Goal: Task Accomplishment & Management: Complete application form

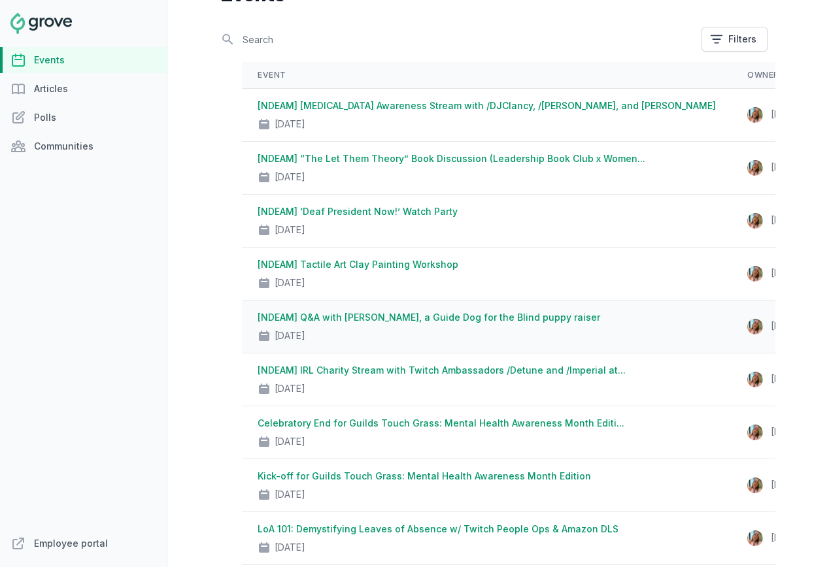
scroll to position [86, 0]
click at [530, 373] on link "[NDEAM] IRL Charity Stream with Twitch Ambassadors /Detune and /Imperial at..." at bounding box center [441, 369] width 368 height 11
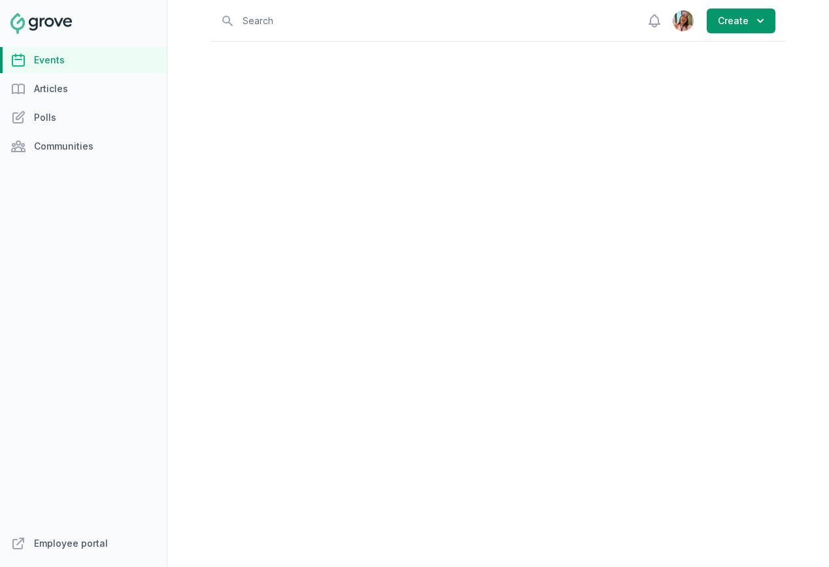
select select "virtual"
select select "false"
select select "8:00 AM"
select select "10:00 AM"
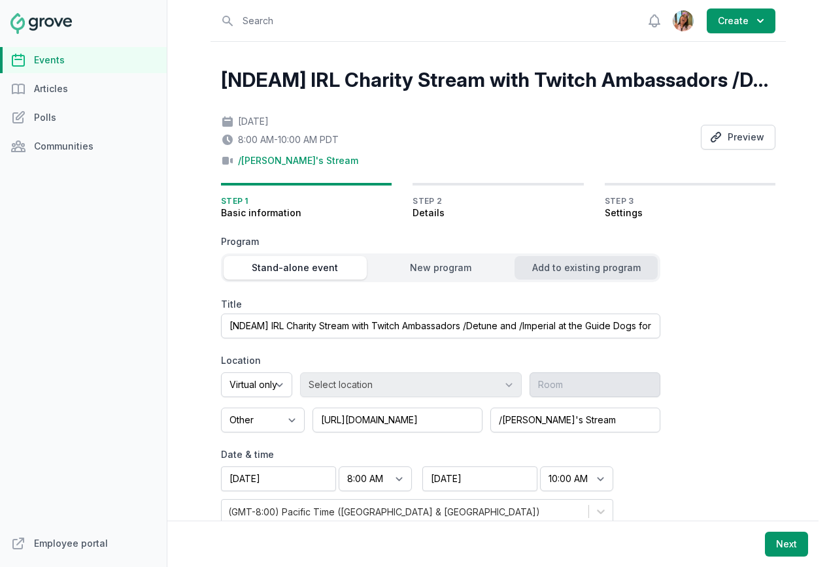
click at [558, 278] on button "Add to existing program" at bounding box center [585, 268] width 143 height 24
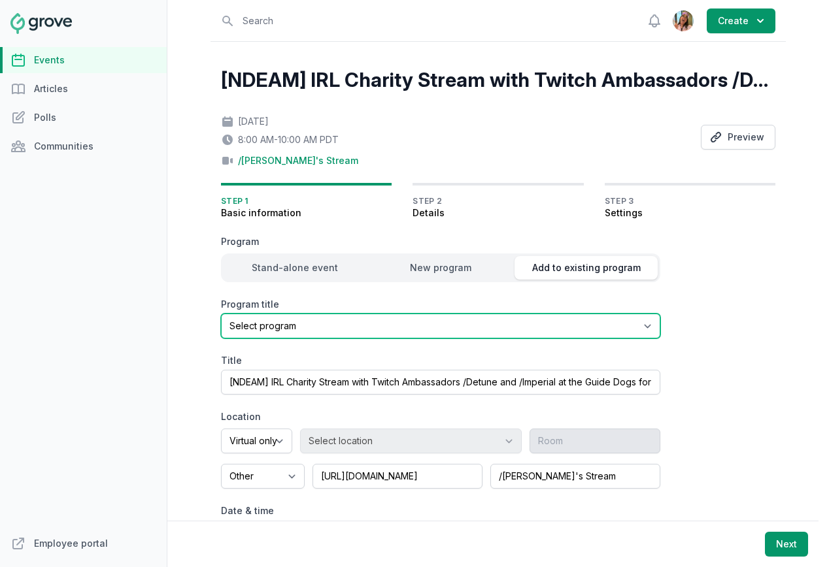
click at [327, 323] on select "Select program Halloween and National Disability Employment Awareness Month (ND…" at bounding box center [440, 326] width 439 height 25
select select "96"
click at [221, 314] on select "Select program Halloween and National Disability Employment Awareness Month (ND…" at bounding box center [440, 326] width 439 height 25
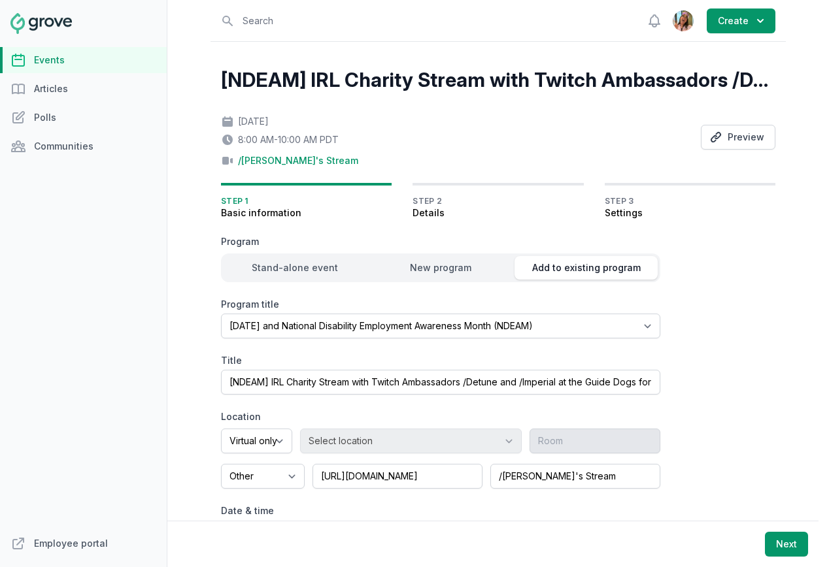
click at [329, 352] on div "Program Stand-alone event New program Add to existing program Program title Sel…" at bounding box center [440, 407] width 439 height 345
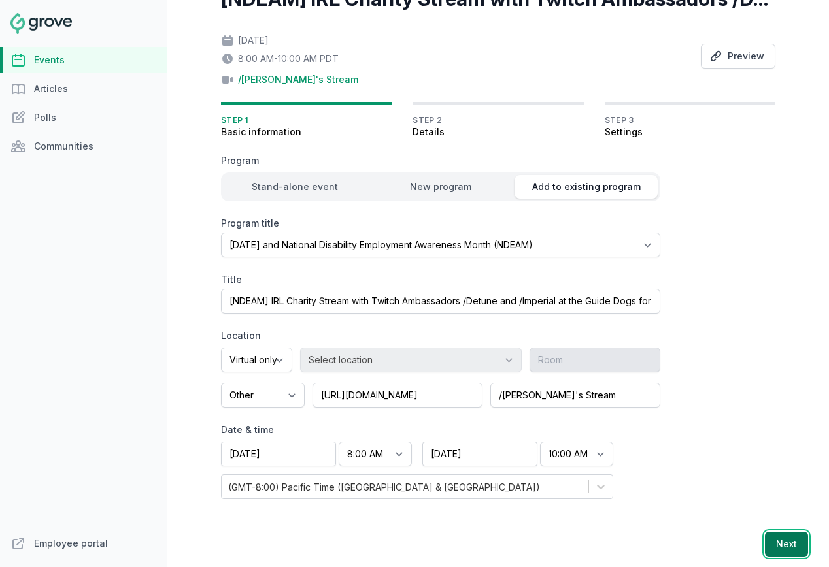
click at [788, 552] on button "Next" at bounding box center [786, 544] width 43 height 25
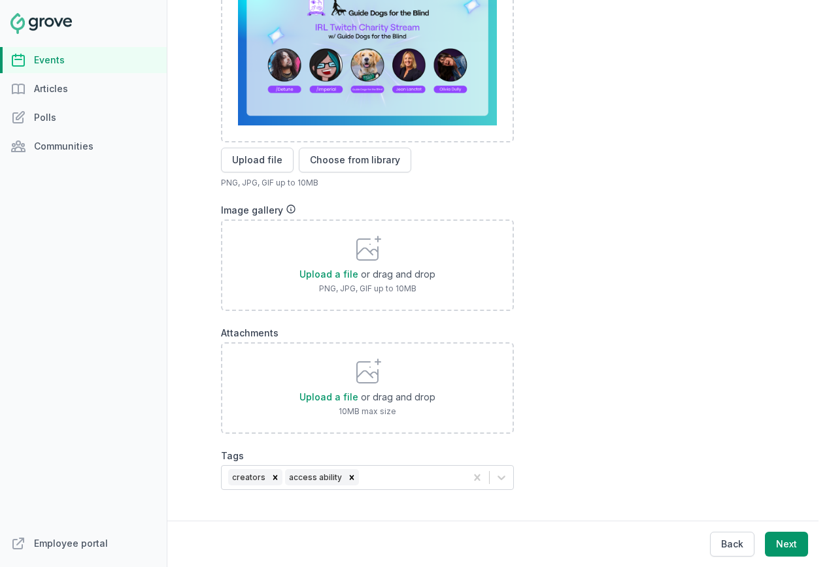
scroll to position [520, 0]
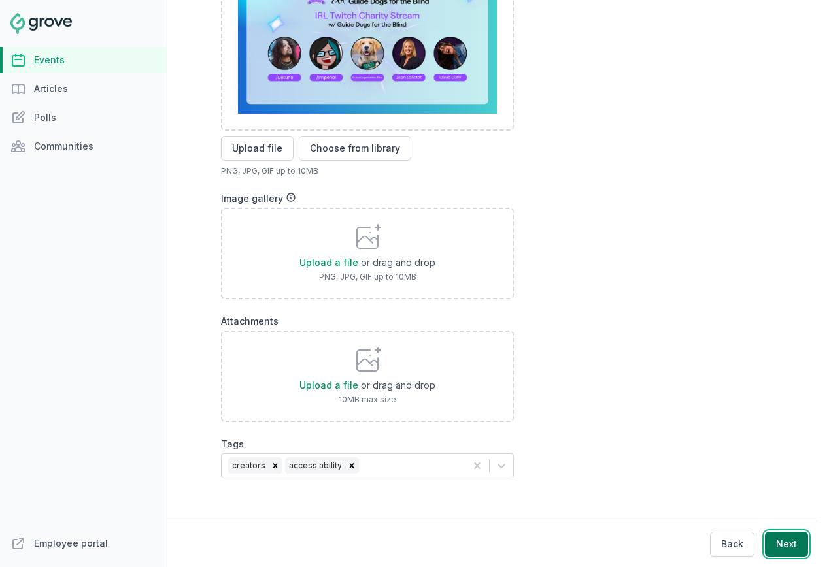
click at [799, 546] on button "Next" at bounding box center [786, 544] width 43 height 25
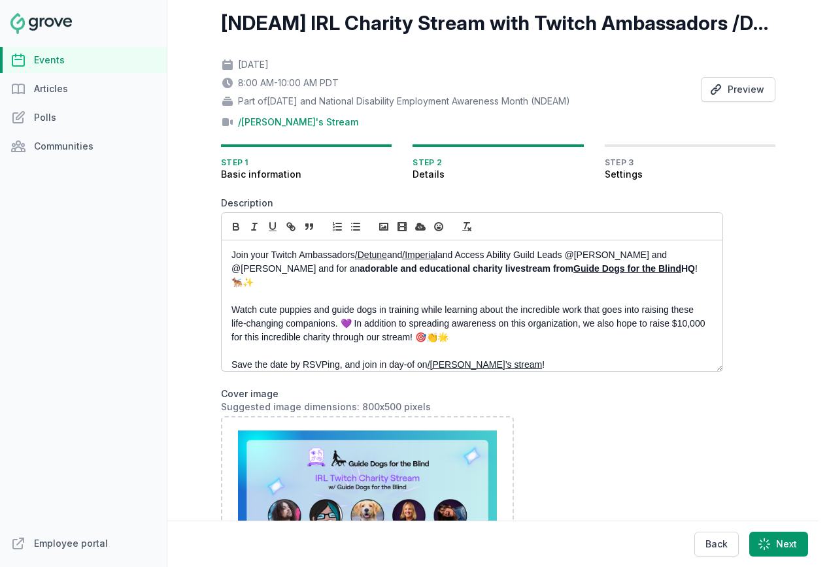
scroll to position [14, 0]
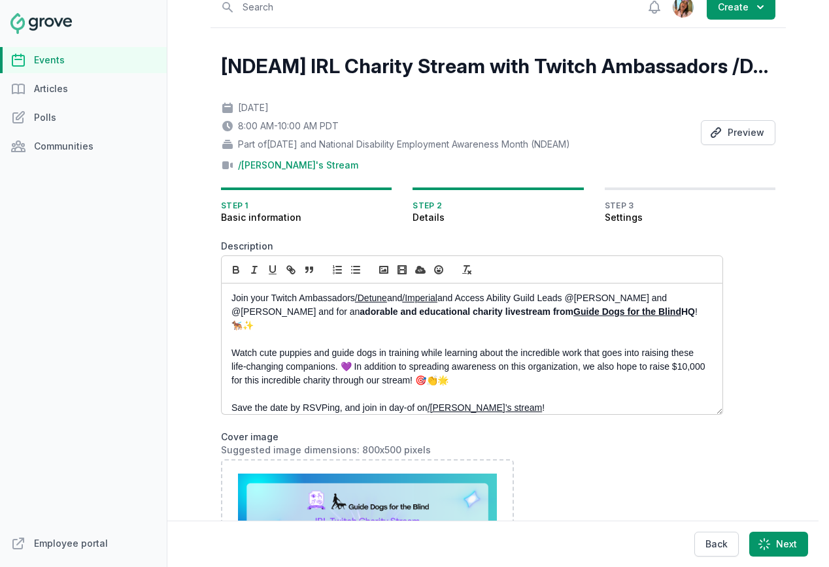
select select "89"
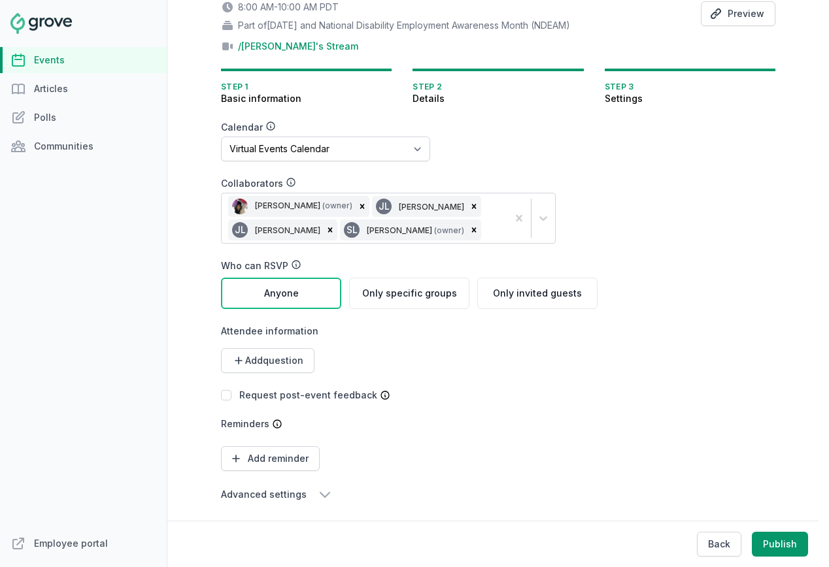
scroll to position [136, 0]
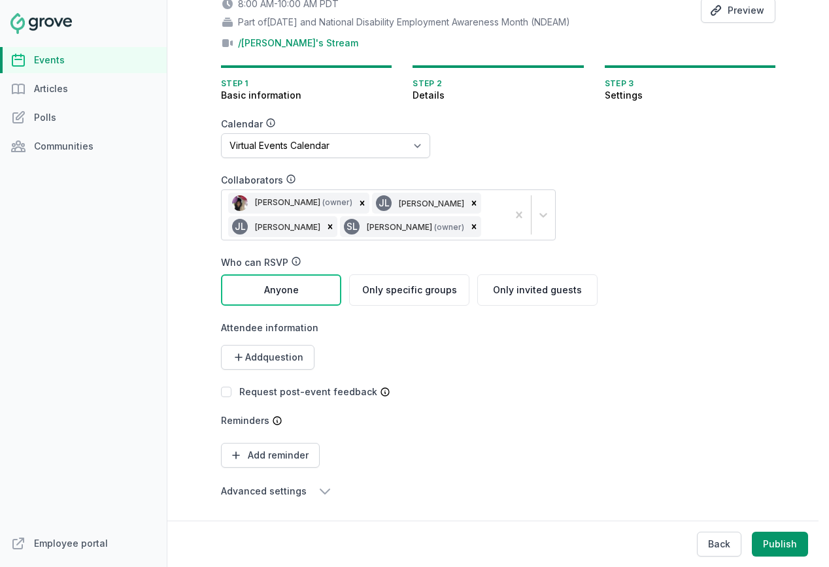
click at [480, 235] on div "Jenn Luu (owner) JL Jean Lanctot JL Jean Lanctot SL Stacy Lee (owner)" at bounding box center [365, 215] width 286 height 50
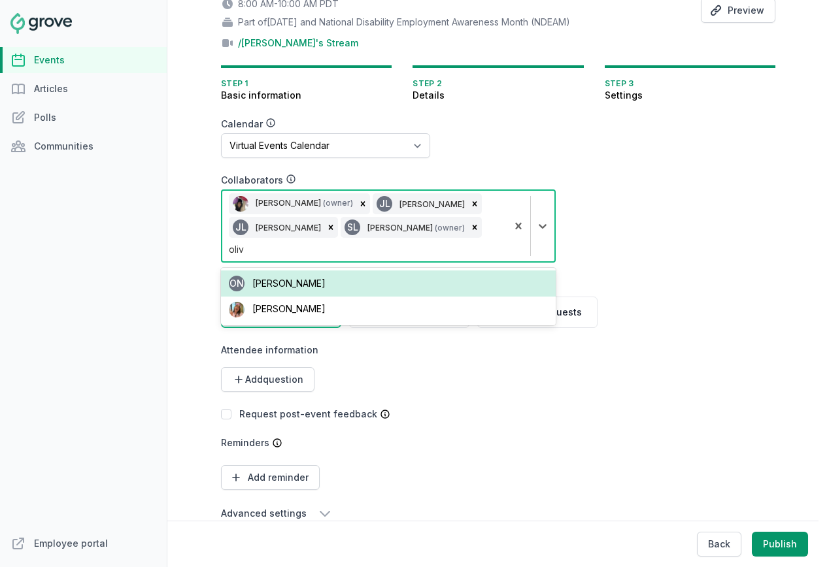
type input "olivi"
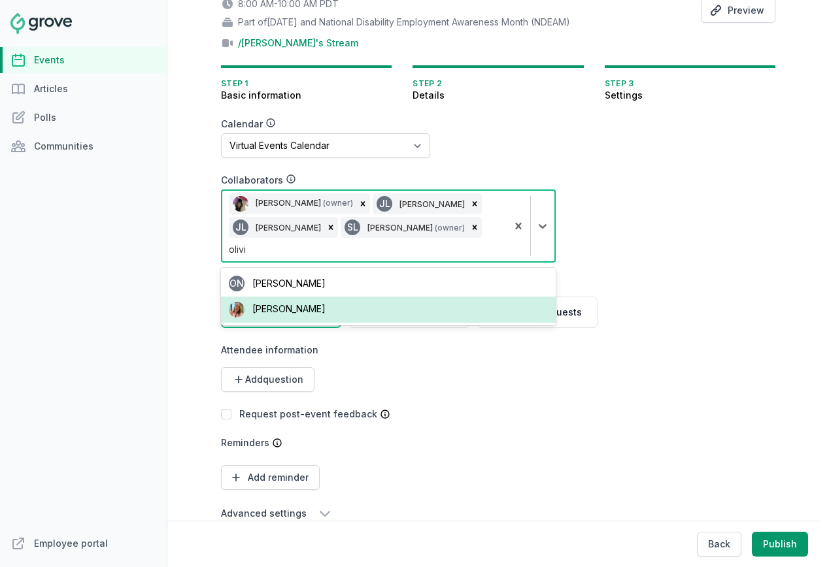
click at [420, 297] on div "Olivia Dully" at bounding box center [388, 310] width 335 height 26
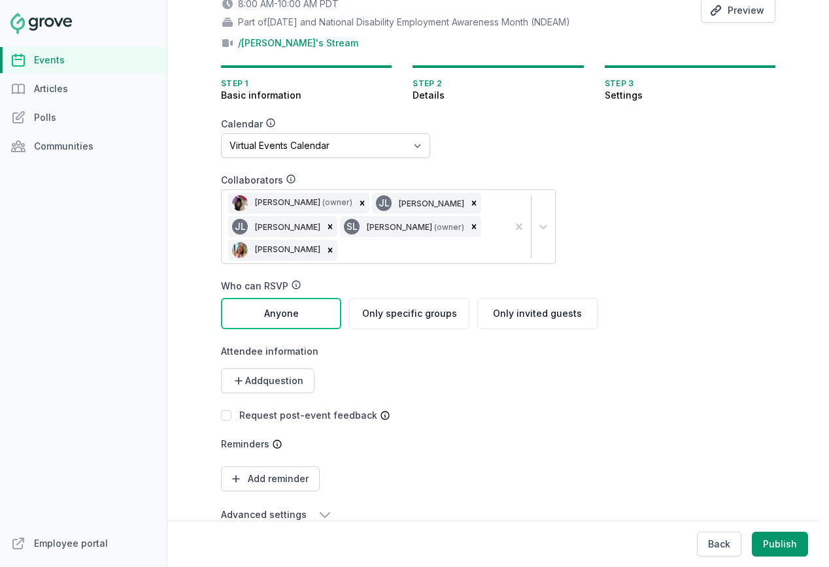
click at [668, 337] on form "Calendar No calendar Virtual Events Calendar Collaborators Jenn Luu (owner) JL …" at bounding box center [472, 320] width 502 height 405
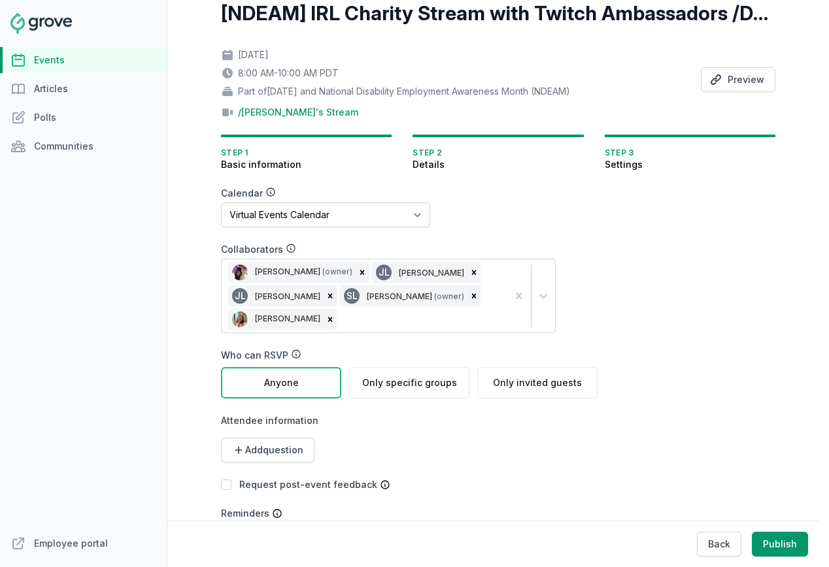
scroll to position [0, 0]
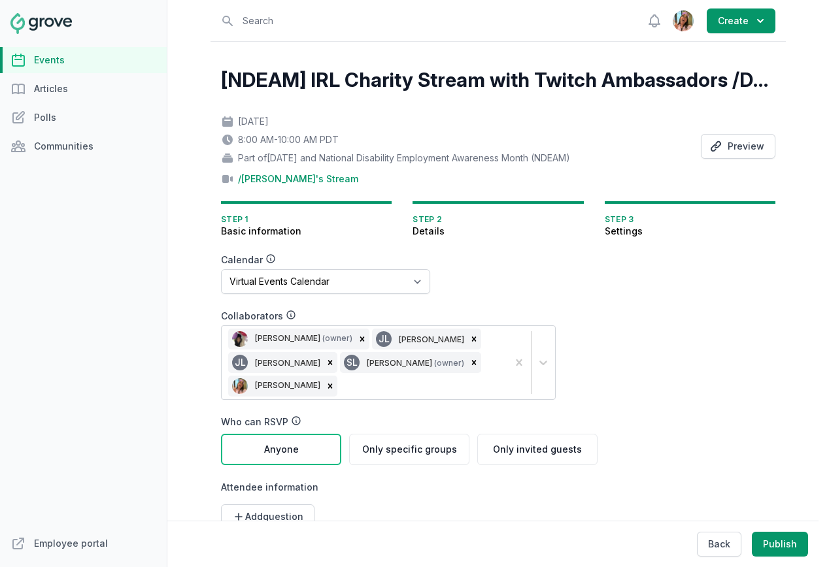
click at [722, 132] on div "Thu, Oct 2, 2025 8:00 AM - 10:00 AM PDT Part of Halloween and National Disabili…" at bounding box center [498, 146] width 554 height 78
click at [722, 143] on icon "button" at bounding box center [715, 146] width 13 height 13
click at [68, 51] on link "Events" at bounding box center [83, 60] width 167 height 26
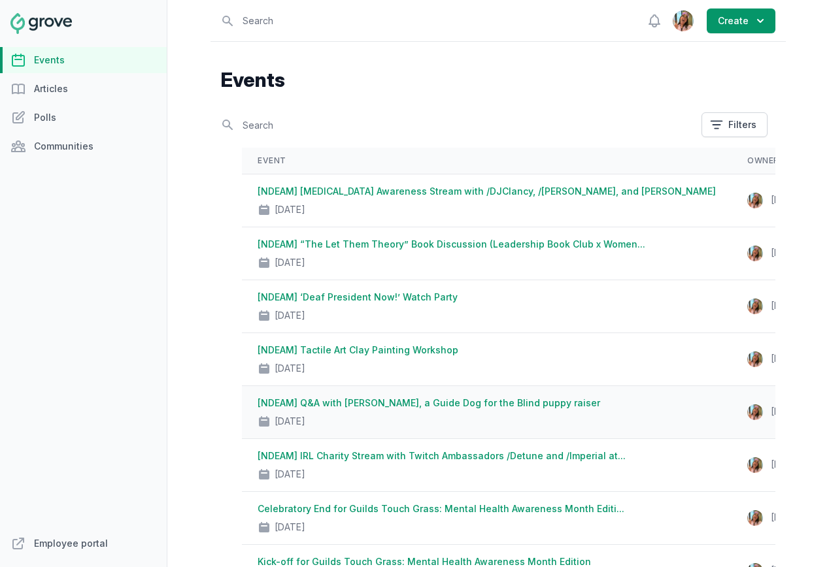
click at [451, 407] on link "[NDEAM] Q&A with Chip Bradford, a Guide Dog for the Blind puppy raiser" at bounding box center [428, 402] width 342 height 11
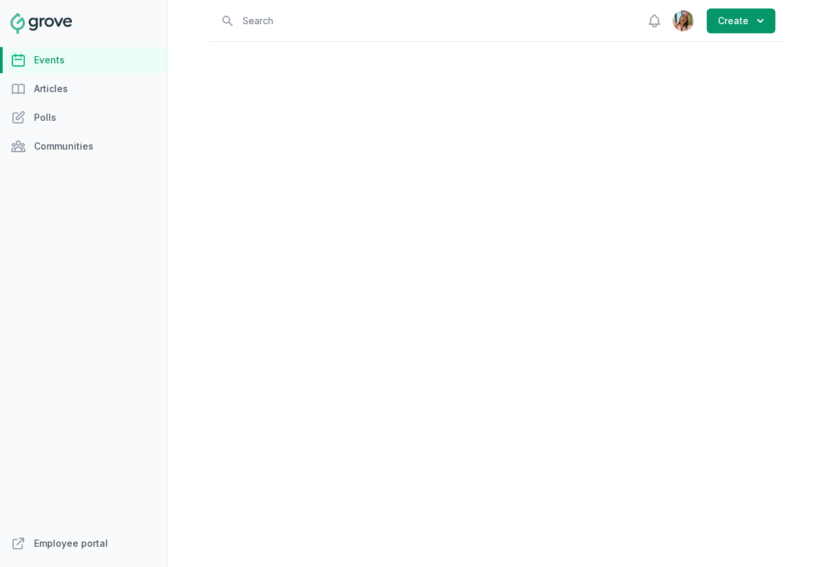
select select "virtual"
select select "1:00 PM"
select select "2:00 PM"
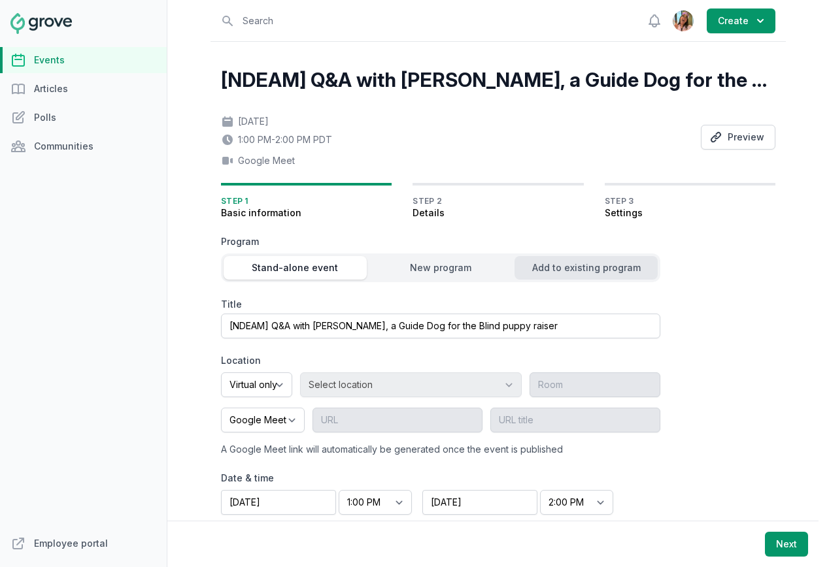
click at [537, 261] on div "Add to existing program" at bounding box center [585, 267] width 143 height 13
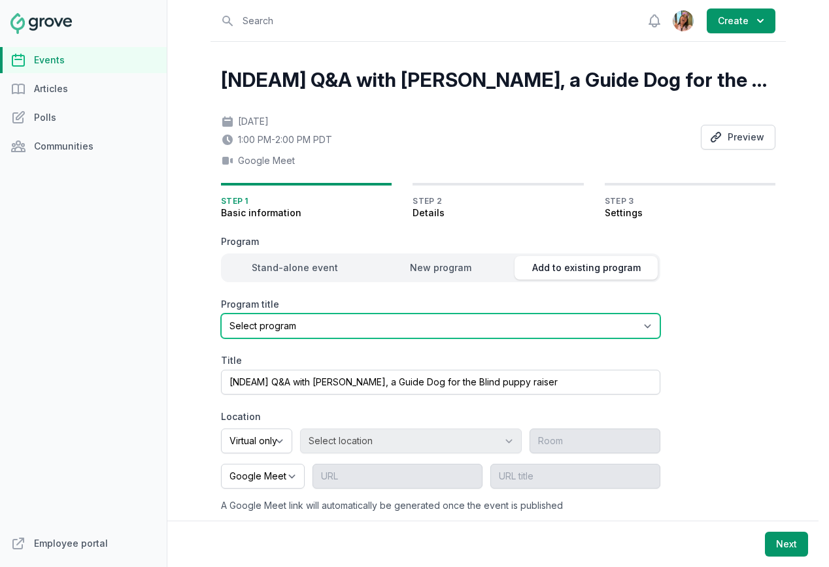
click at [395, 320] on select "Select program [DATE] and National Disability Employment Awareness Month (NDEAM)" at bounding box center [440, 326] width 439 height 25
select select "96"
click at [221, 314] on select "Select program [DATE] and National Disability Employment Awareness Month (NDEAM)" at bounding box center [440, 326] width 439 height 25
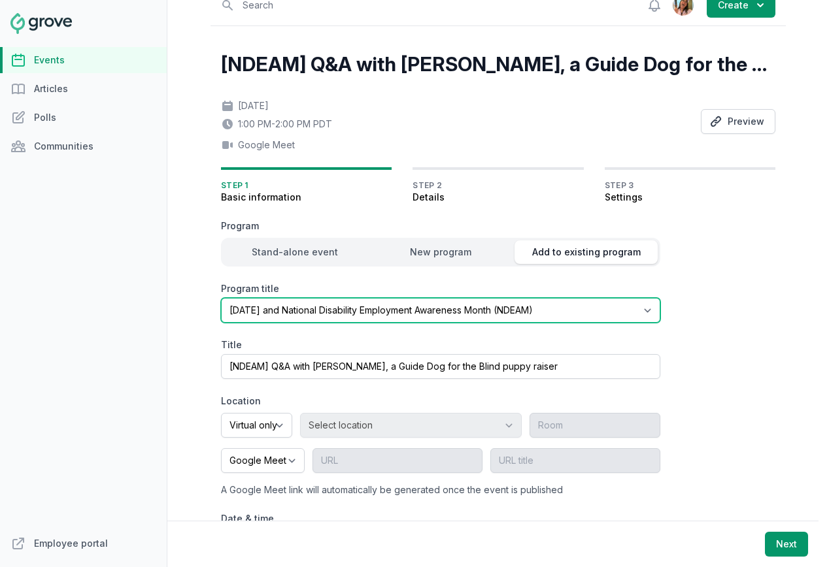
scroll to position [105, 0]
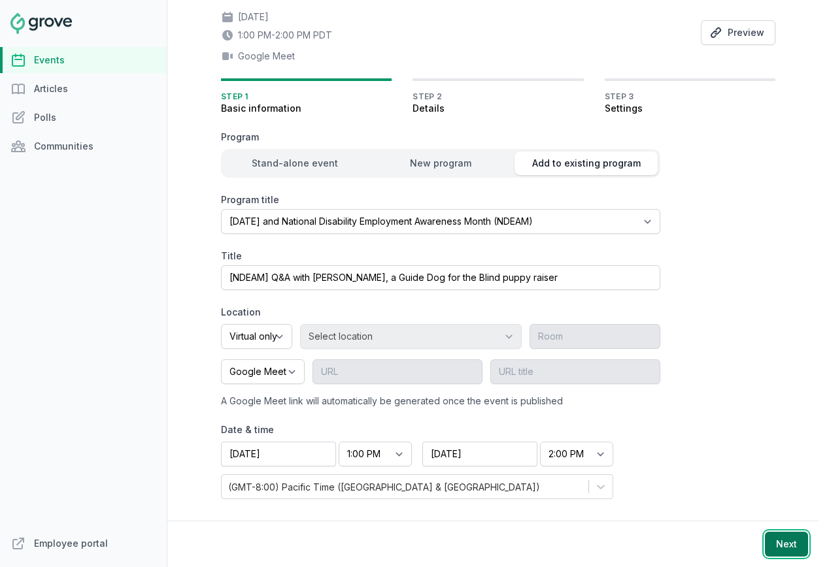
click at [795, 546] on button "Next" at bounding box center [786, 544] width 43 height 25
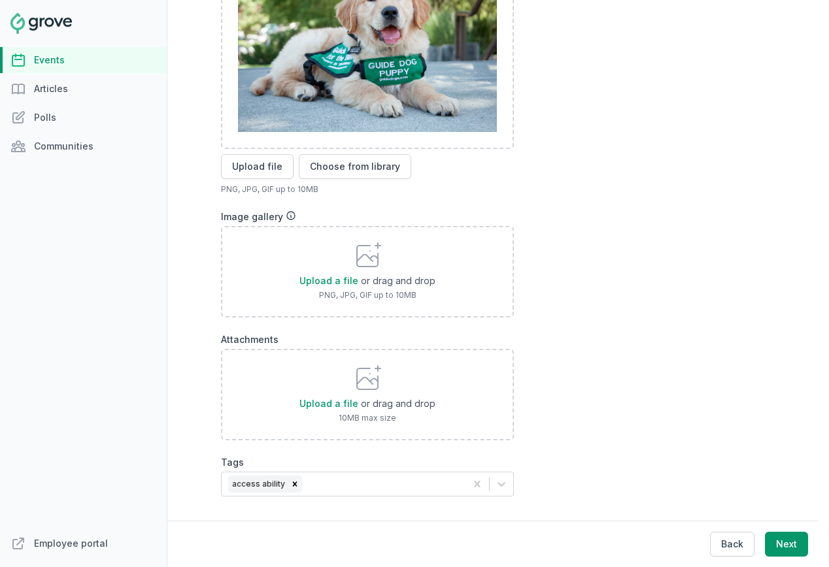
scroll to position [546, 0]
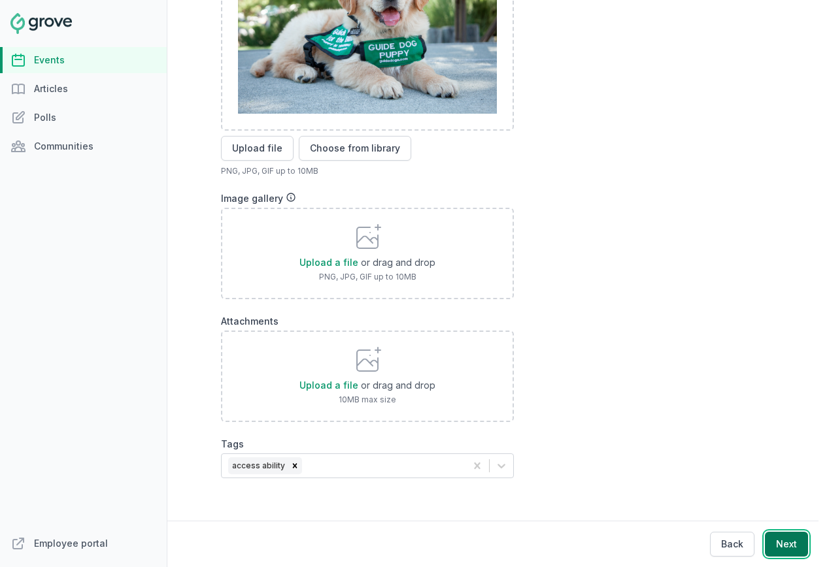
click at [802, 546] on button "Next" at bounding box center [786, 544] width 43 height 25
select select "89"
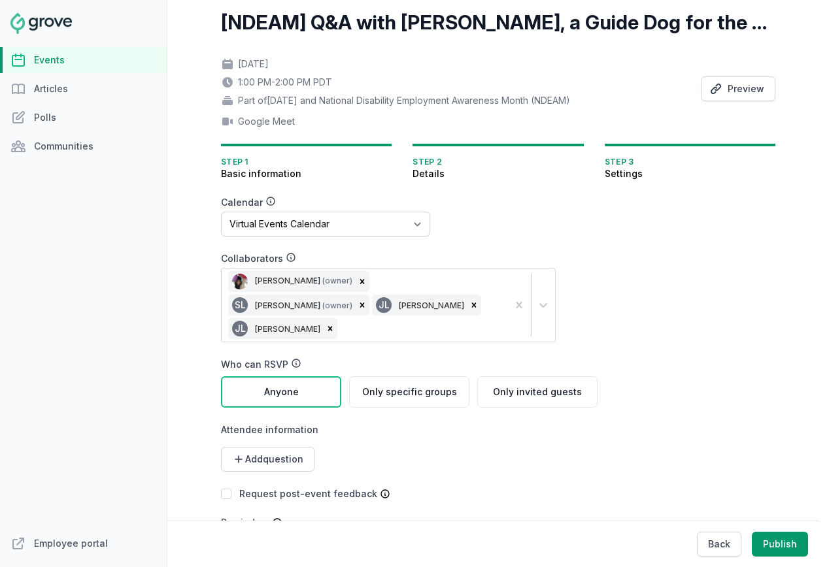
scroll to position [0, 0]
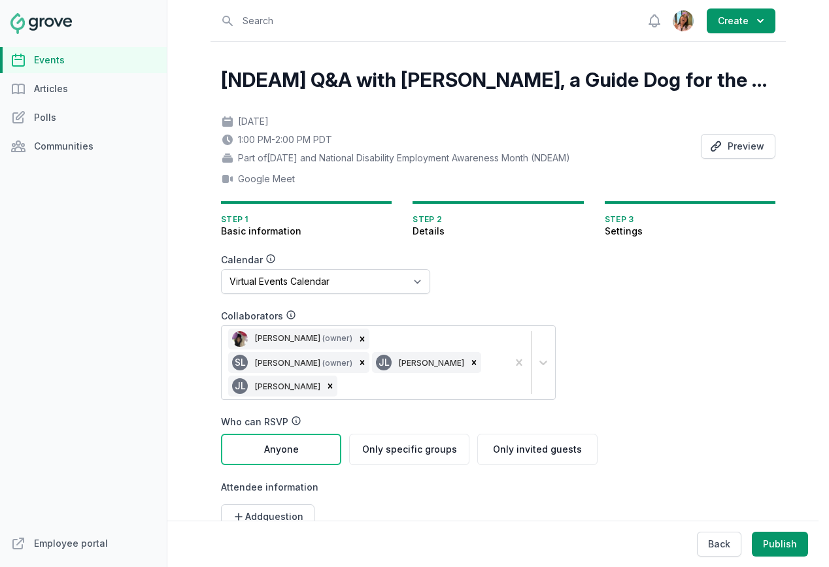
click at [455, 365] on div "Jenn Luu (owner) SL Stacy Lee (owner) JL Jean Lanctot JL Jean Lanctot" at bounding box center [365, 362] width 286 height 73
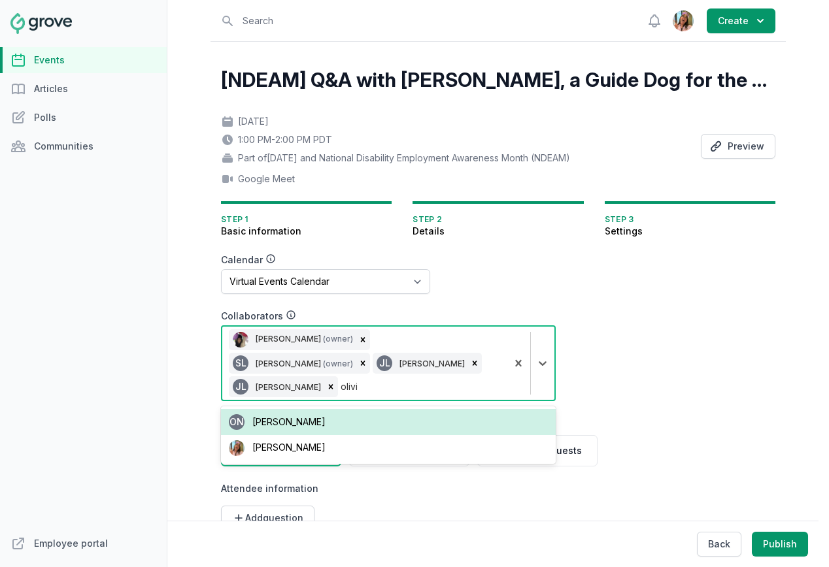
type input "olivia"
click at [394, 409] on div "Olivia Dully" at bounding box center [388, 422] width 335 height 26
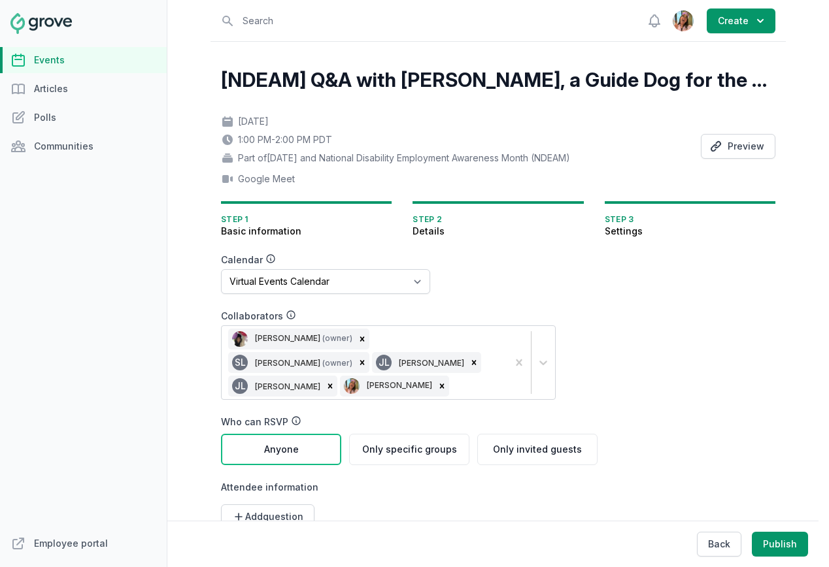
click at [704, 318] on form "Calendar No calendar Virtual Events Calendar Collaborators Jenn Luu (owner) SL …" at bounding box center [472, 456] width 502 height 405
click at [740, 154] on button "Preview" at bounding box center [738, 146] width 75 height 25
click at [98, 63] on link "Events" at bounding box center [83, 60] width 167 height 26
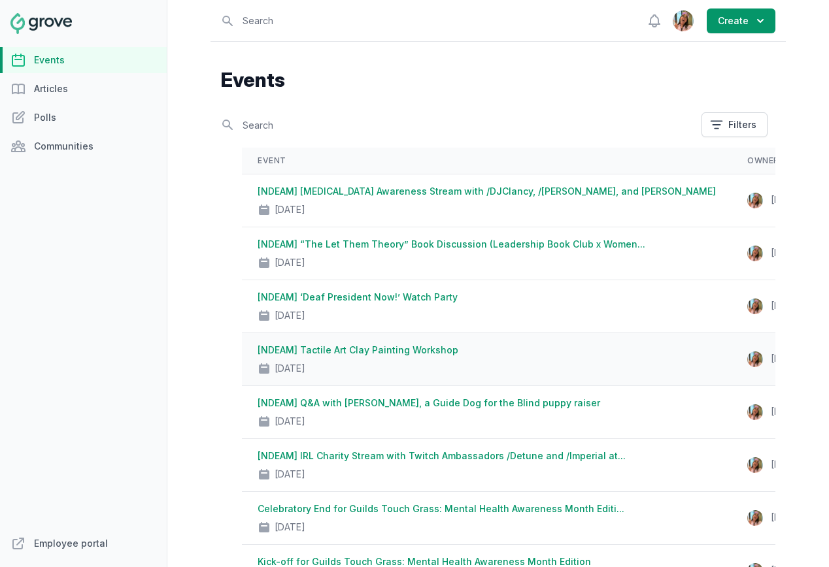
click at [381, 350] on link "[NDEAM] Tactile Art Clay Painting Workshop" at bounding box center [357, 349] width 201 height 11
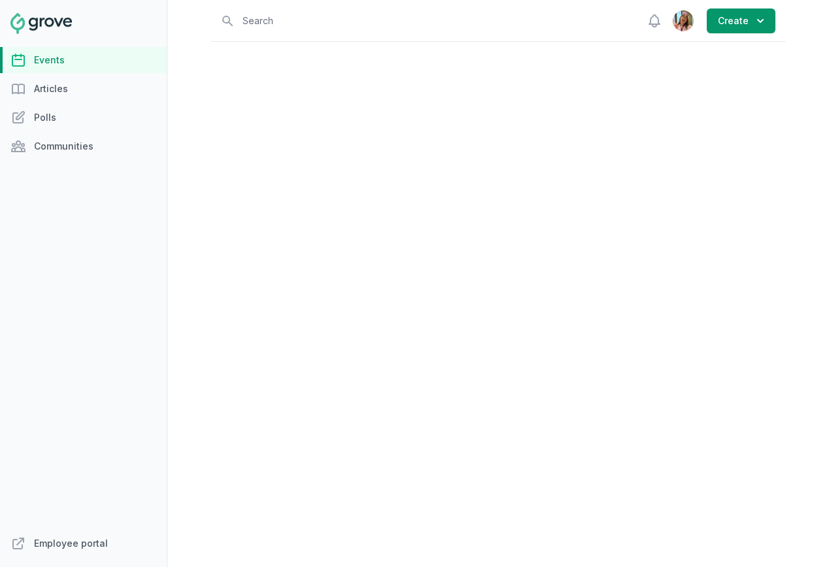
select select "43"
select select "2:00 PM"
select select "3:30 PM"
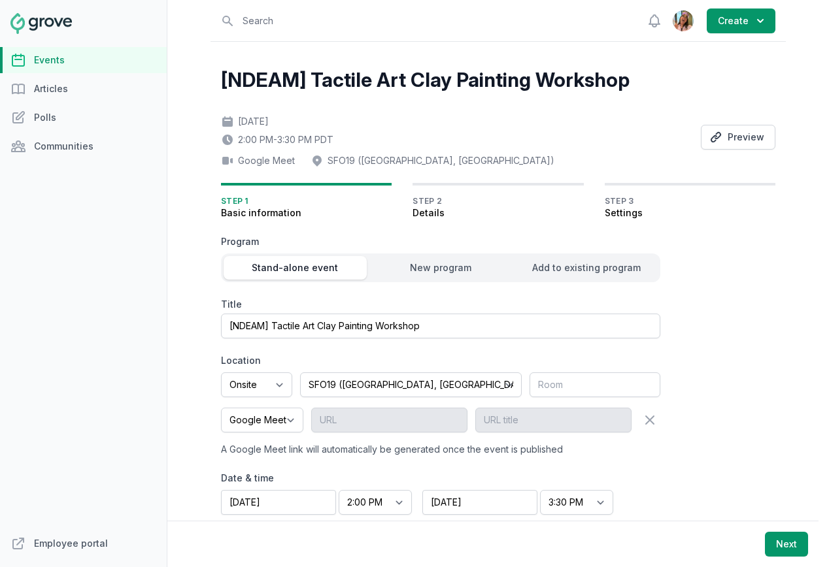
click at [540, 283] on div "Program Stand-alone event New program Add to existing program Title [NDEAM] Tac…" at bounding box center [440, 391] width 439 height 312
click at [544, 268] on div "Add to existing program" at bounding box center [585, 267] width 143 height 13
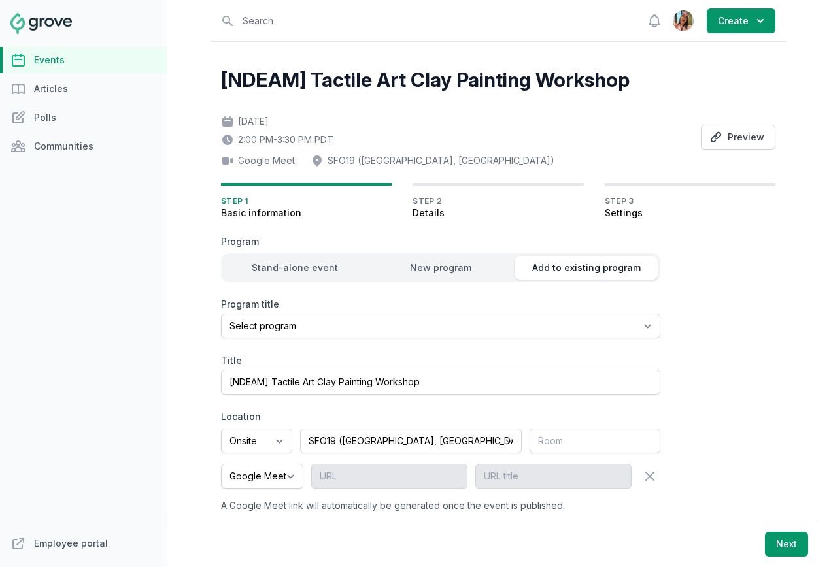
click at [455, 312] on div "Program title Select program Halloween and National Disability Employment Aware…" at bounding box center [440, 318] width 439 height 41
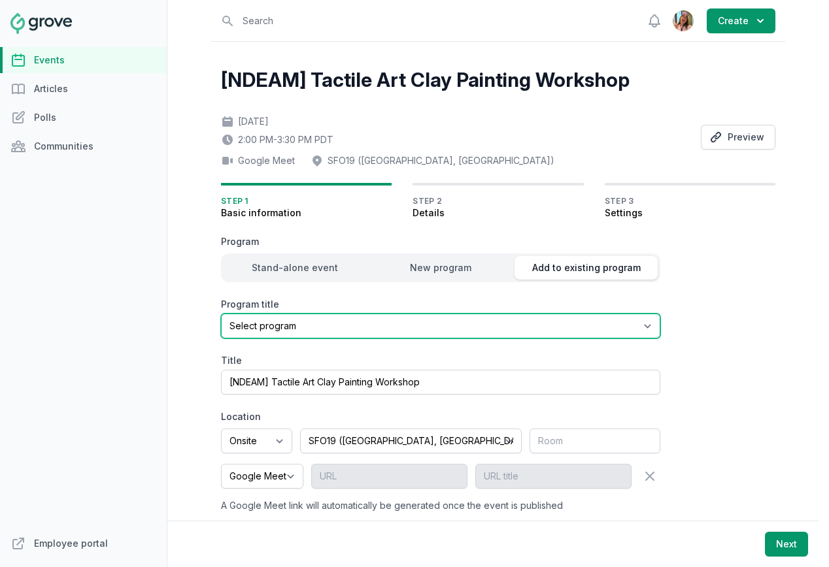
click at [455, 320] on select "Select program Halloween and National Disability Employment Awareness Month (ND…" at bounding box center [440, 326] width 439 height 25
select select "96"
click at [221, 314] on select "Select program Halloween and National Disability Employment Awareness Month (ND…" at bounding box center [440, 326] width 439 height 25
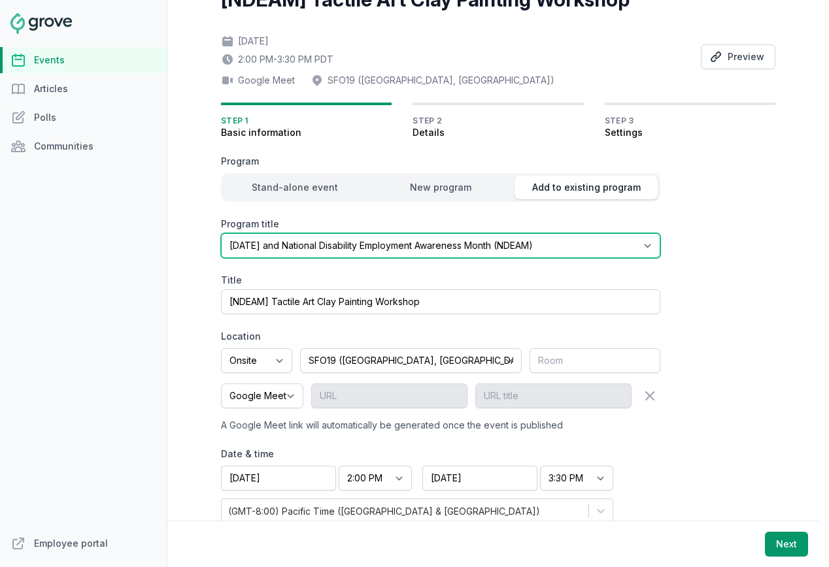
scroll to position [105, 0]
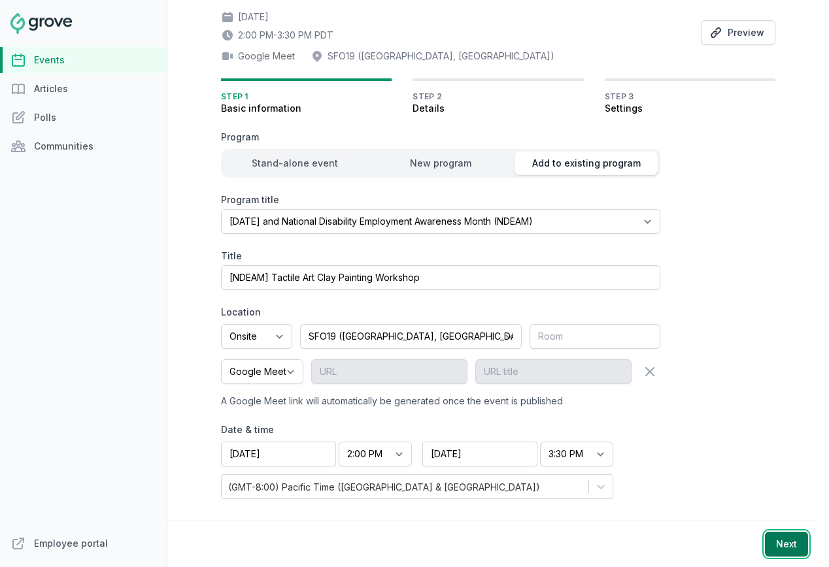
click at [791, 556] on button "Next" at bounding box center [786, 544] width 43 height 25
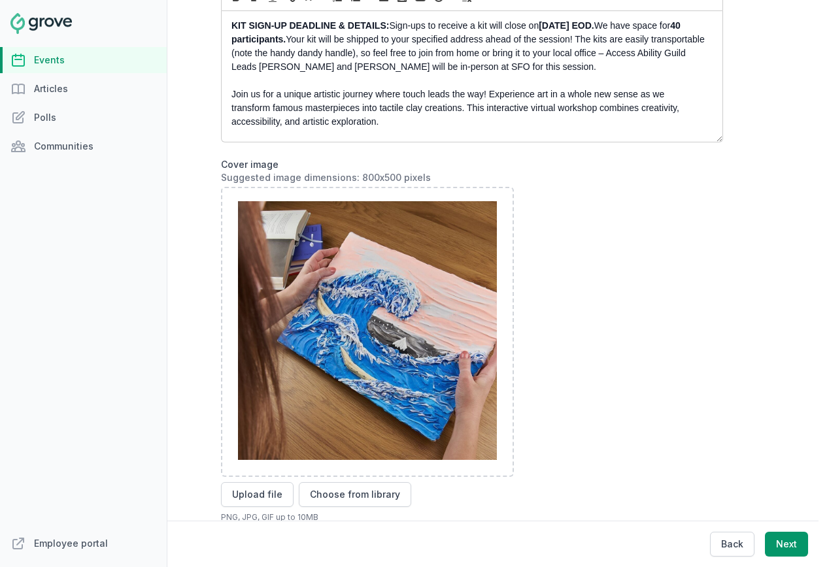
scroll to position [0, 0]
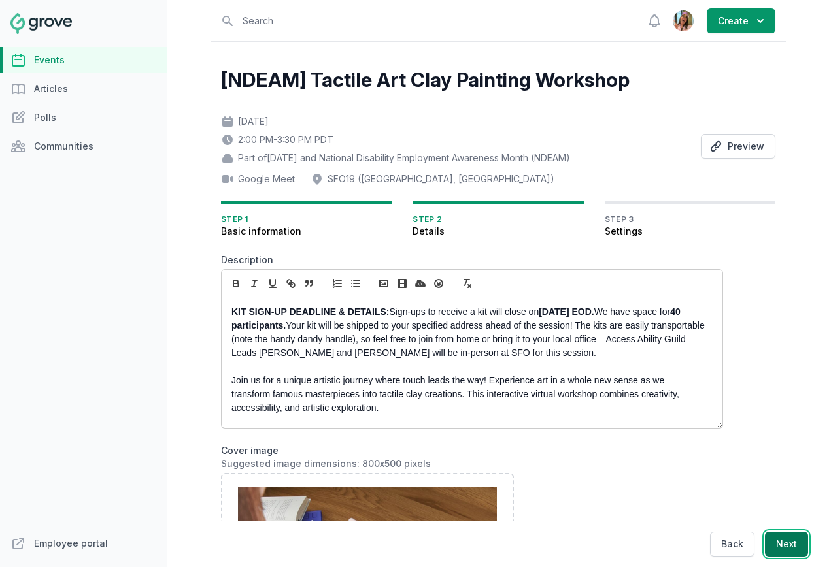
click at [788, 534] on button "Next" at bounding box center [786, 544] width 43 height 25
select select "89"
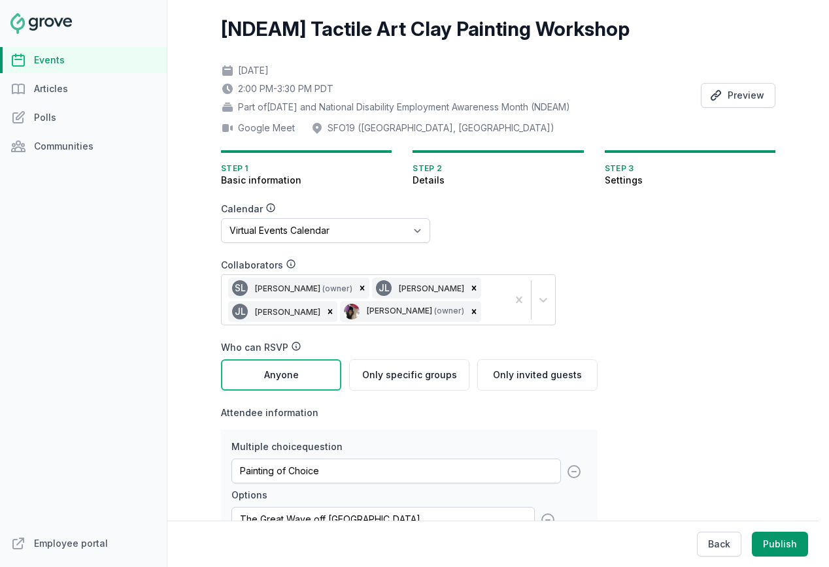
scroll to position [67, 0]
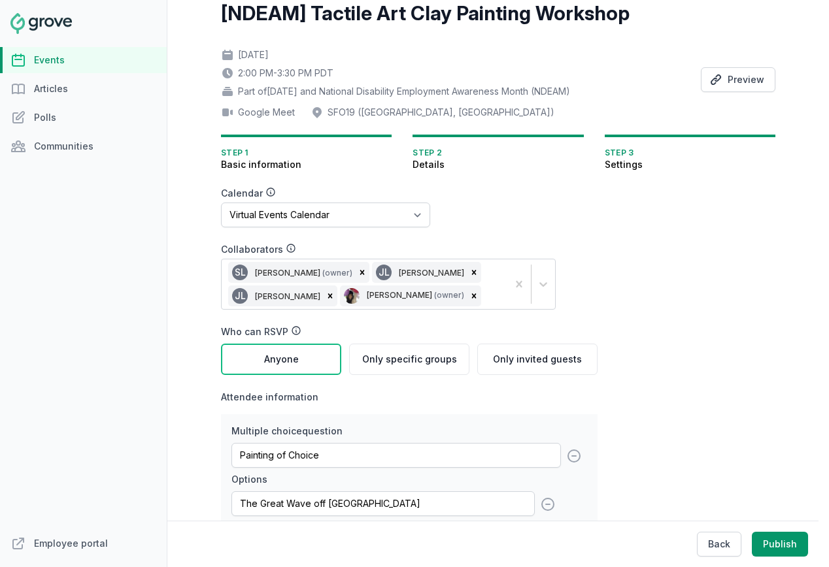
click at [486, 302] on div "SL Stacy Lee (owner) JL Jean Lanctot JL Jean Lanctot Jenn Luu (owner)" at bounding box center [365, 284] width 286 height 50
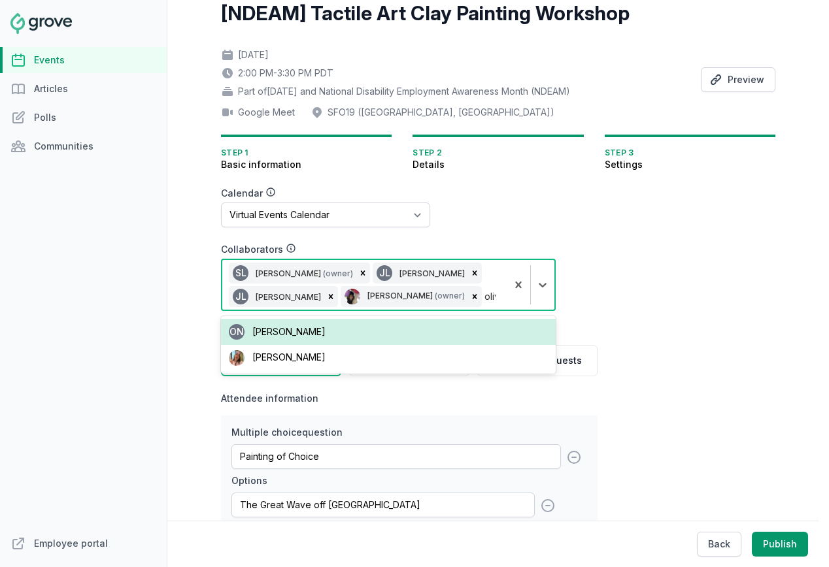
type input "olivi"
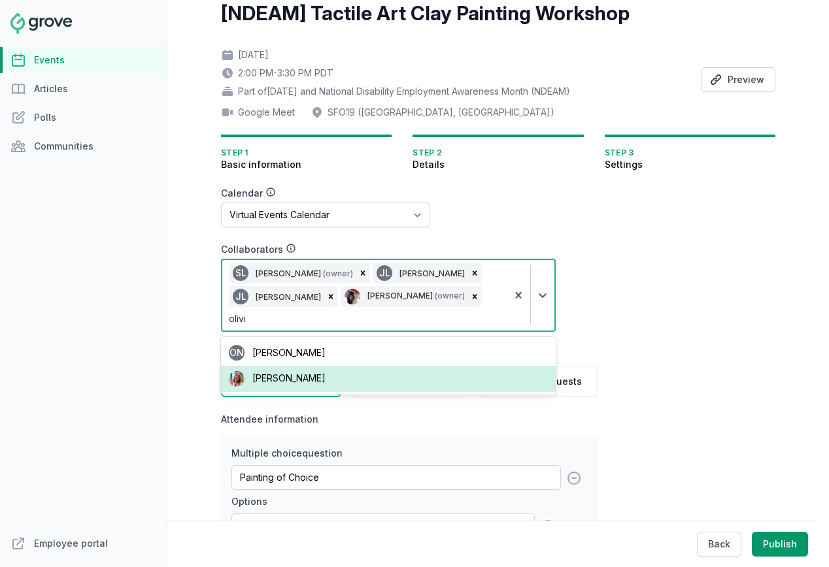
drag, startPoint x: 370, startPoint y: 344, endPoint x: 370, endPoint y: 359, distance: 15.7
click at [370, 359] on div "ON Olivier Nguyen Olivia Dully" at bounding box center [388, 366] width 335 height 58
click at [370, 366] on div "Olivia Dully" at bounding box center [388, 379] width 335 height 26
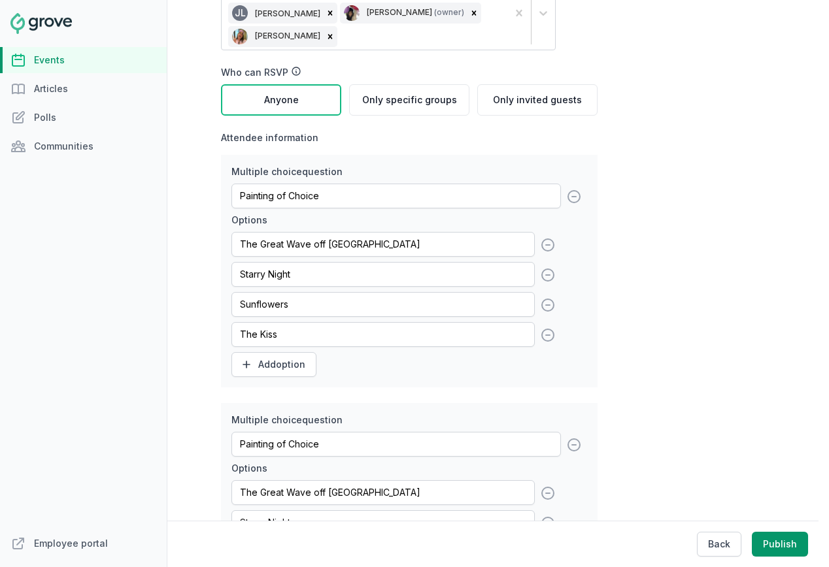
scroll to position [0, 0]
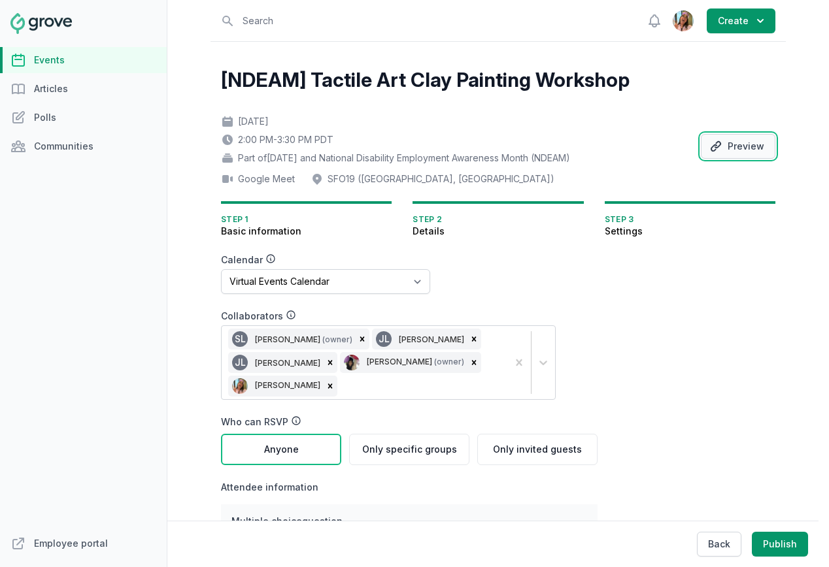
click at [758, 148] on button "Preview" at bounding box center [738, 146] width 75 height 25
click at [81, 65] on link "Events" at bounding box center [83, 60] width 167 height 26
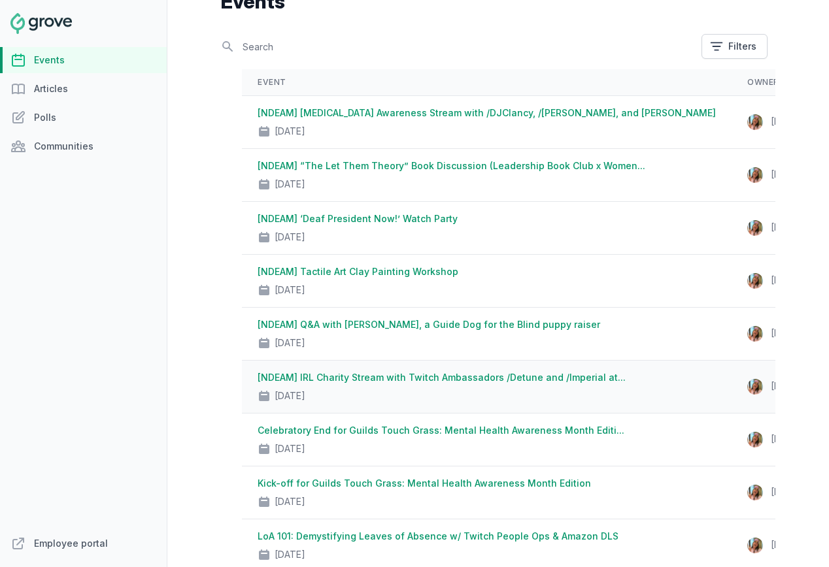
scroll to position [84, 0]
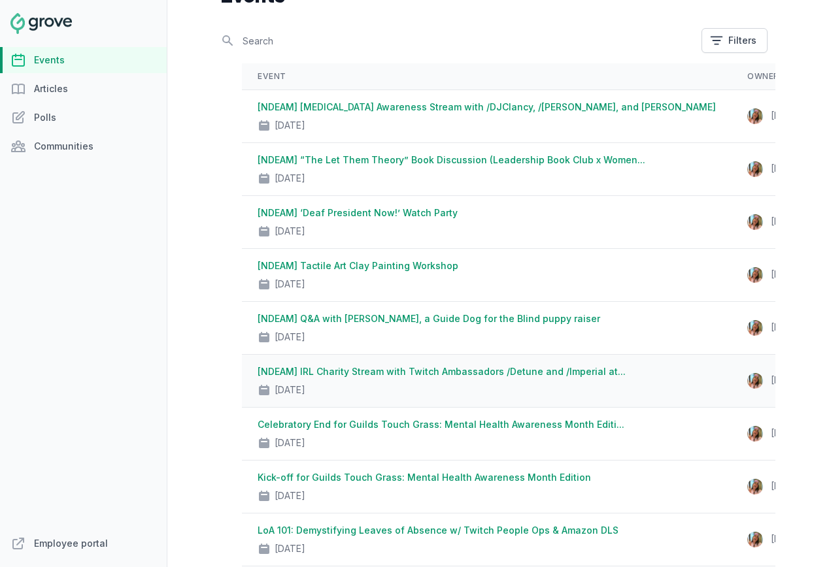
click at [431, 374] on link "[NDEAM] IRL Charity Stream with Twitch Ambassadors /Detune and /Imperial at..." at bounding box center [441, 371] width 368 height 11
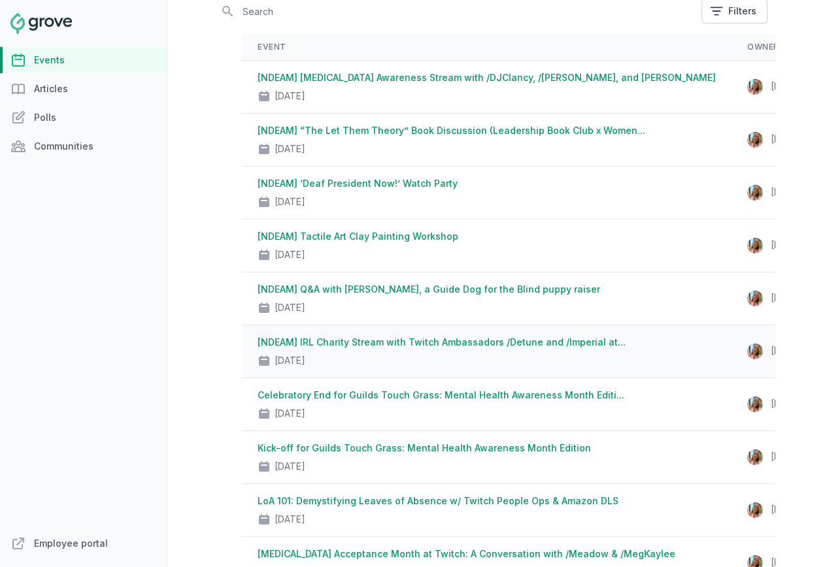
scroll to position [118, 0]
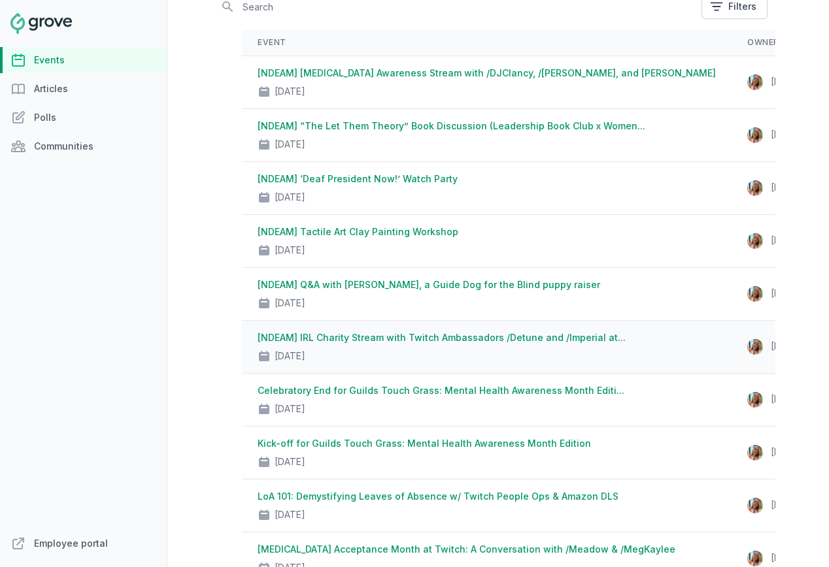
click at [362, 333] on link "[NDEAM] IRL Charity Stream with Twitch Ambassadors /Detune and /Imperial at..." at bounding box center [441, 337] width 368 height 11
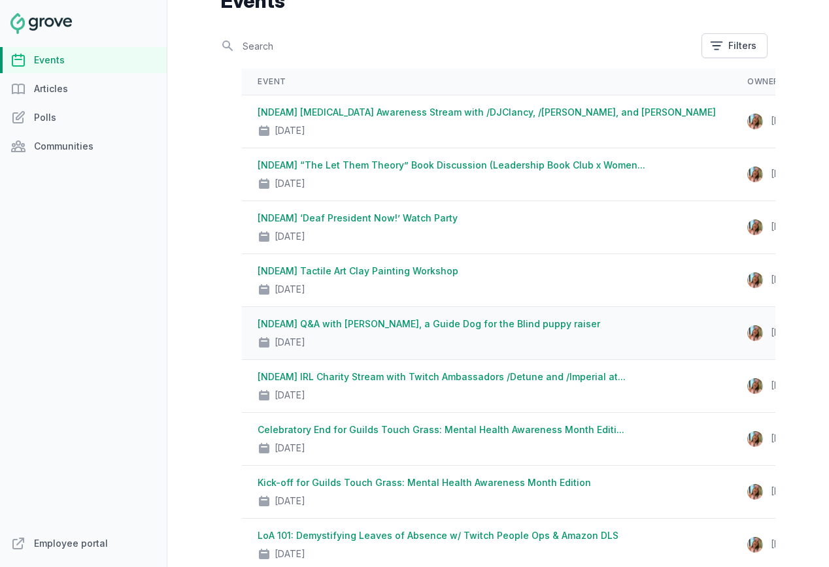
scroll to position [76, 0]
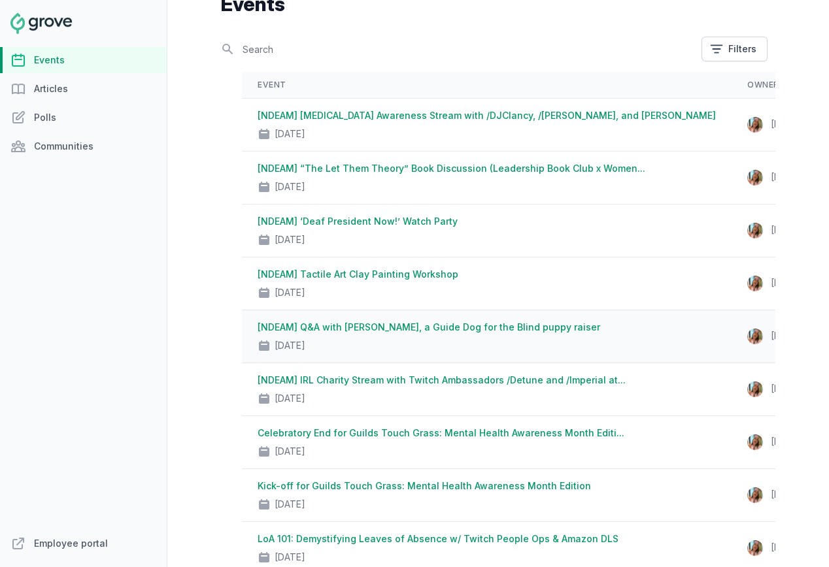
click at [350, 324] on link "[NDEAM] Q&A with [PERSON_NAME], a Guide Dog for the Blind puppy raiser" at bounding box center [428, 327] width 342 height 11
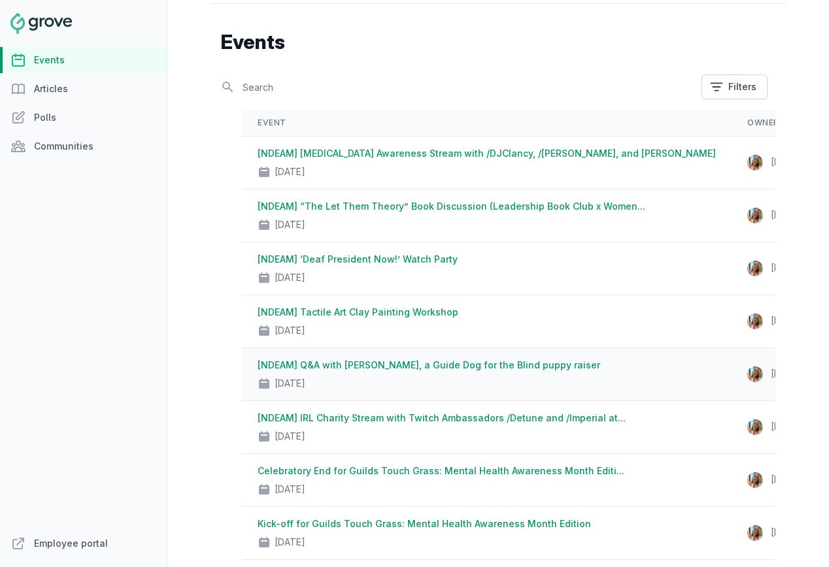
scroll to position [10, 0]
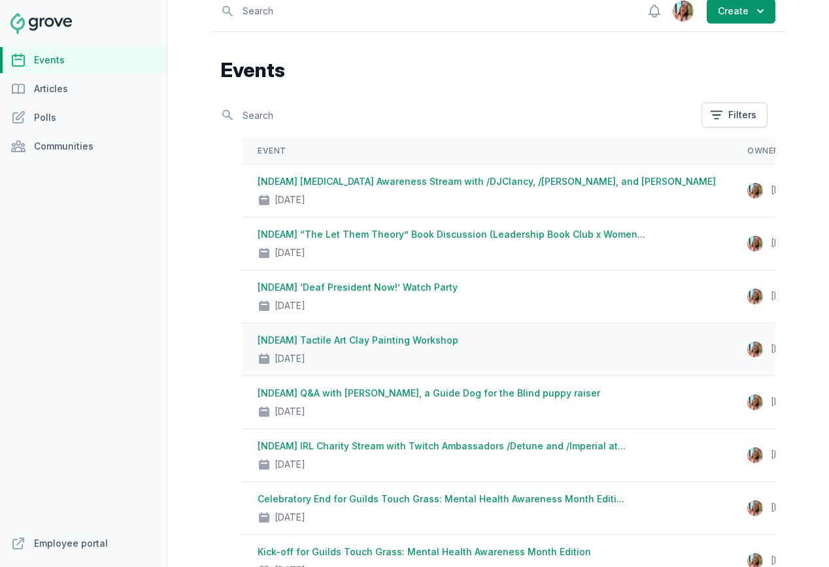
click at [355, 337] on link "[NDEAM] Tactile Art Clay Painting Workshop" at bounding box center [357, 340] width 201 height 11
click at [357, 284] on link "[NDEAM] ‘Deaf President Now!’ Watch Party" at bounding box center [357, 287] width 200 height 11
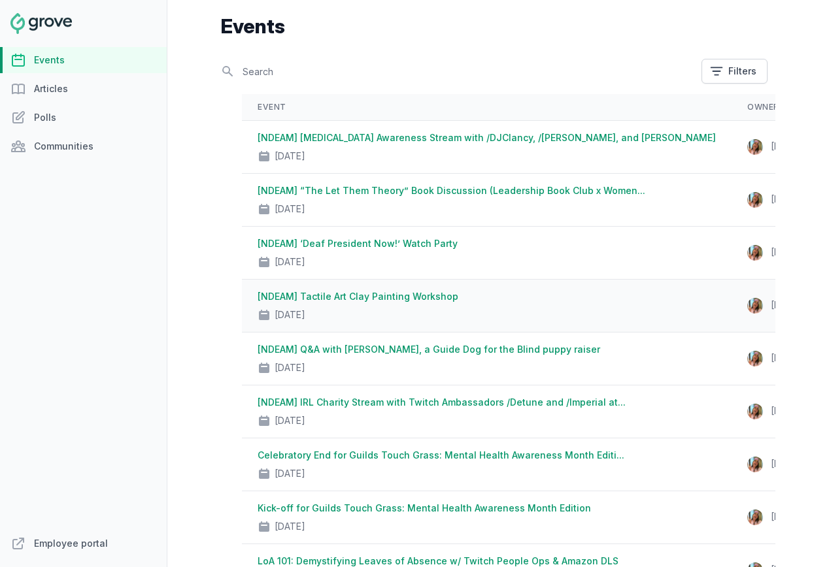
scroll to position [0, 0]
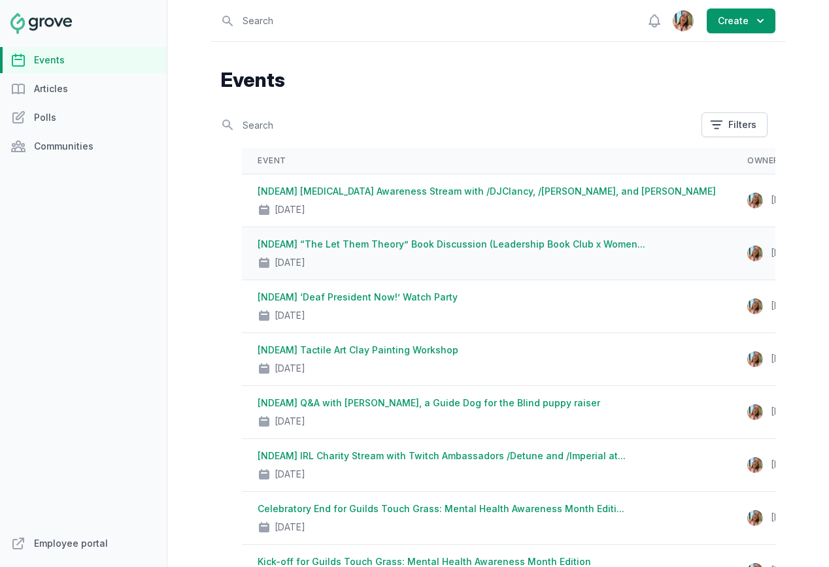
click at [380, 235] on td "[NDEAM] “The Let Them Theory” Book Discussion (Leadership Book Club x Women... …" at bounding box center [487, 253] width 490 height 53
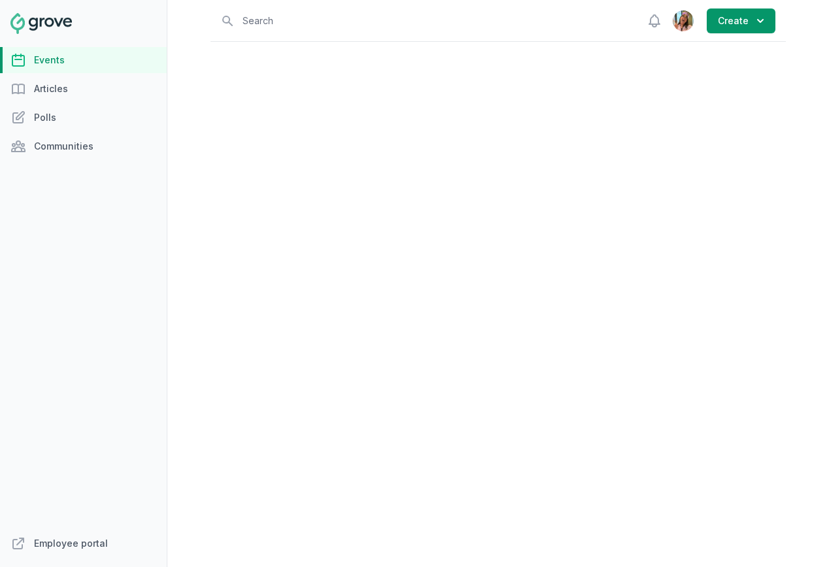
select select "virtual"
select select "12:00 PM"
select select "1:00 PM"
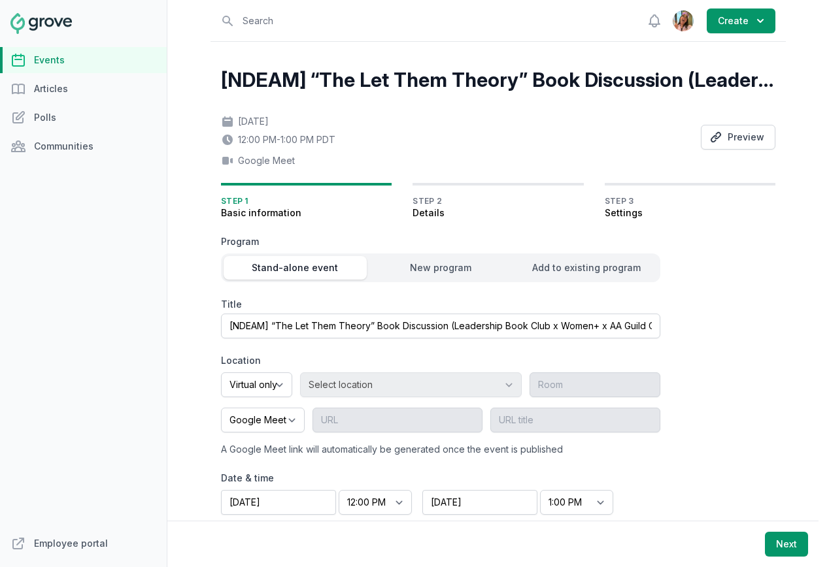
scroll to position [48, 0]
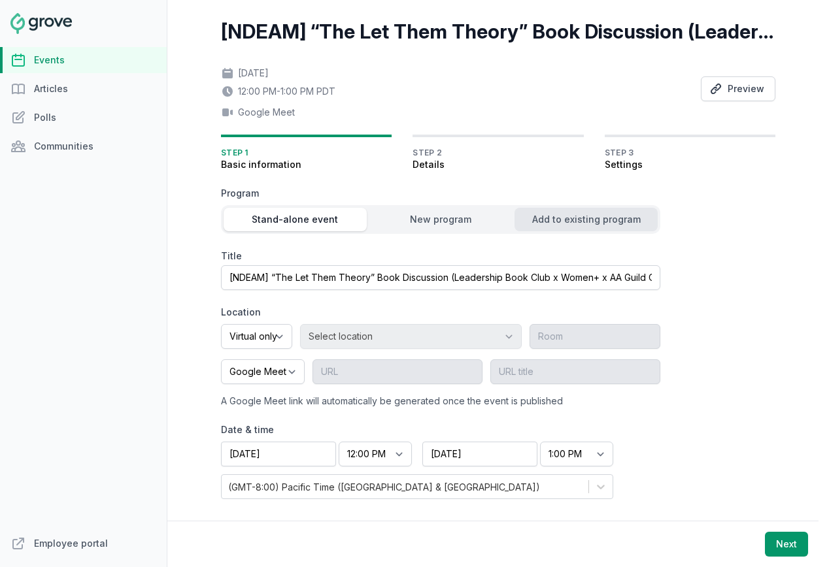
click at [584, 218] on div "Add to existing program" at bounding box center [585, 219] width 143 height 13
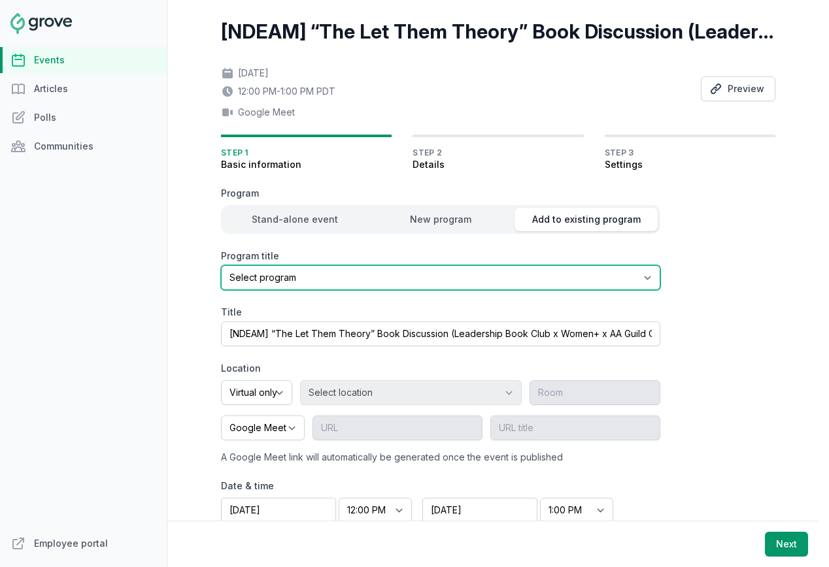
click at [407, 280] on select "Select program Halloween and National Disability Employment Awareness Month (ND…" at bounding box center [440, 277] width 439 height 25
select select "96"
click at [221, 265] on select "Select program Halloween and National Disability Employment Awareness Month (ND…" at bounding box center [440, 277] width 439 height 25
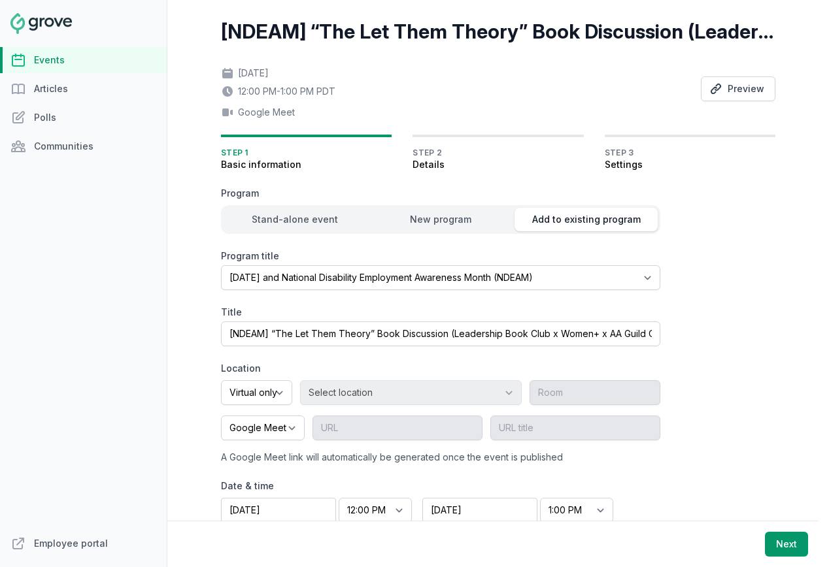
click at [693, 315] on form "Program Stand-alone event New program Add to existing program Program title Sel…" at bounding box center [472, 371] width 502 height 369
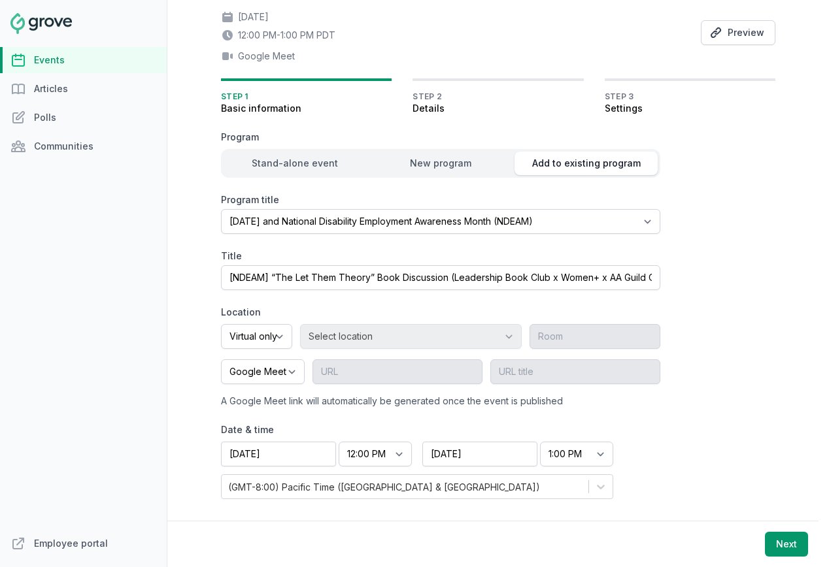
scroll to position [0, 0]
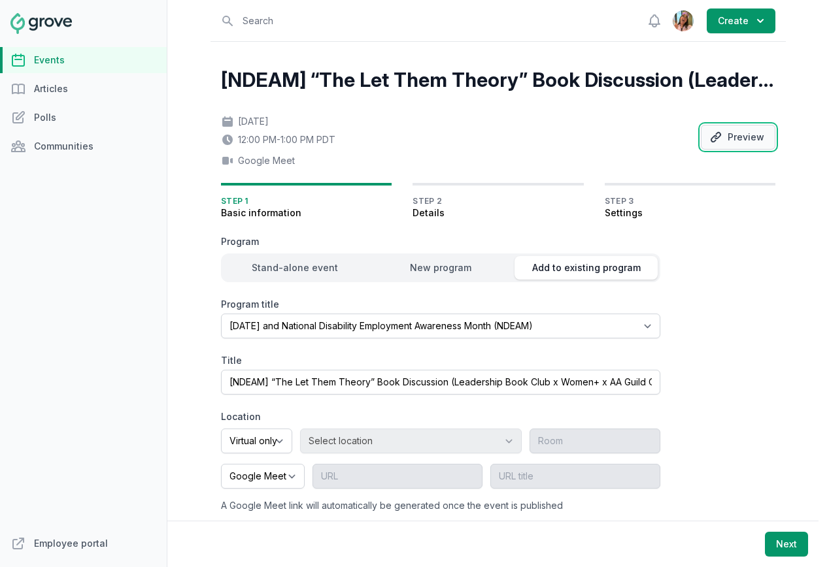
click at [742, 141] on button "Preview" at bounding box center [738, 137] width 75 height 25
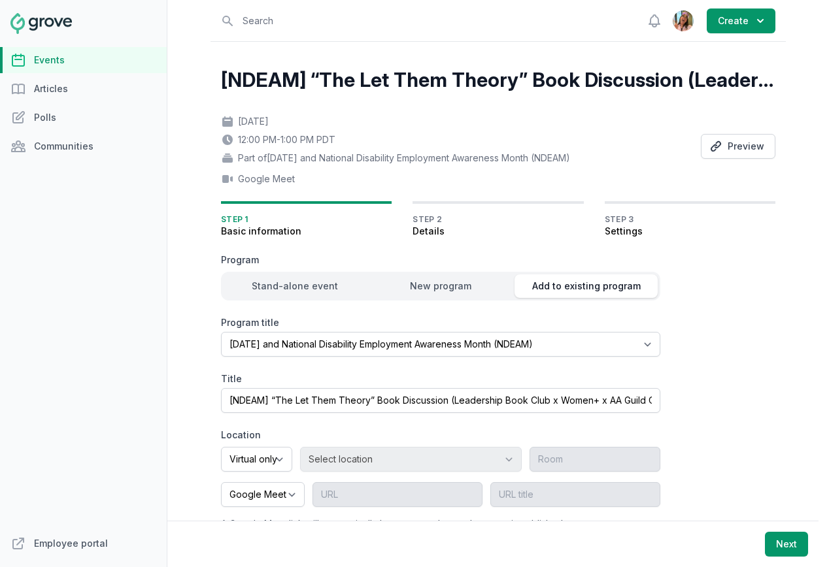
click at [113, 53] on link "Events" at bounding box center [83, 60] width 167 height 26
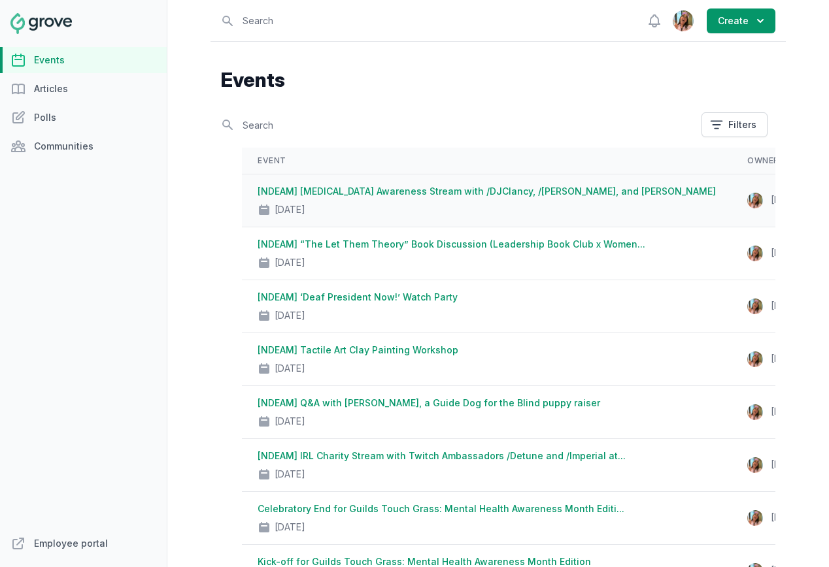
click at [360, 191] on link "[NDEAM] [MEDICAL_DATA] Awareness Stream with /DJClancy, /[PERSON_NAME], and [PE…" at bounding box center [486, 191] width 458 height 11
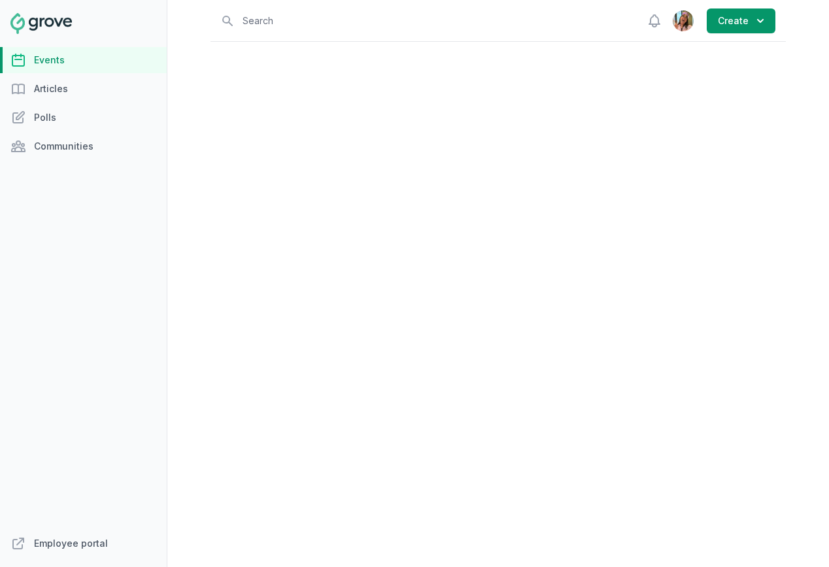
select select "virtual"
select select "false"
select select "4:00 PM"
select select "6:00 PM"
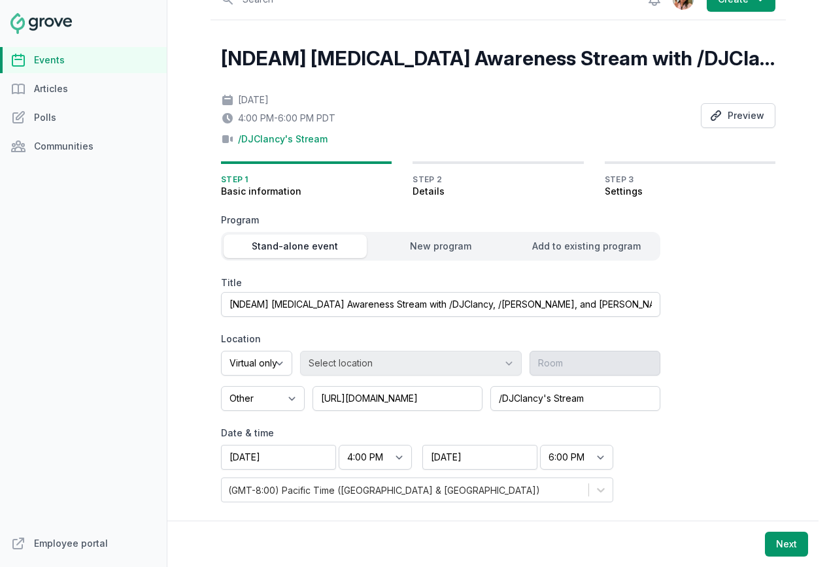
scroll to position [25, 0]
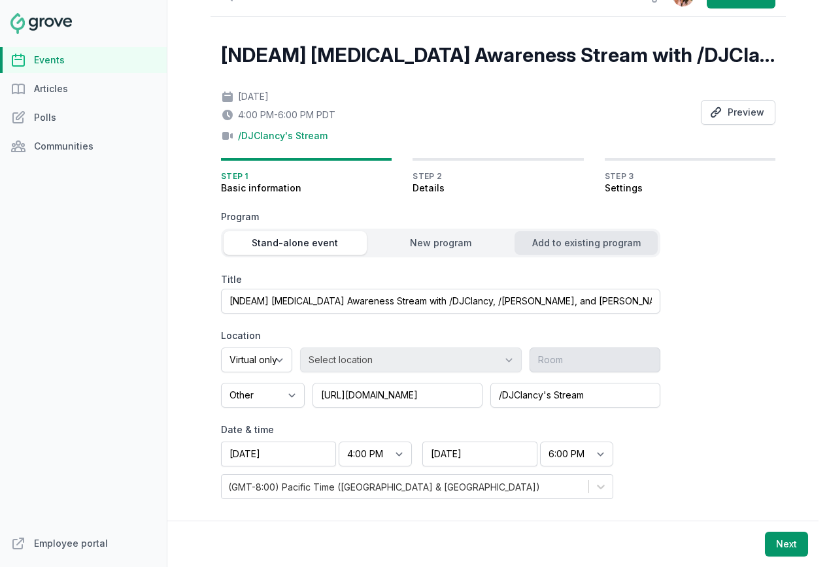
click at [576, 242] on div "Add to existing program" at bounding box center [585, 243] width 143 height 13
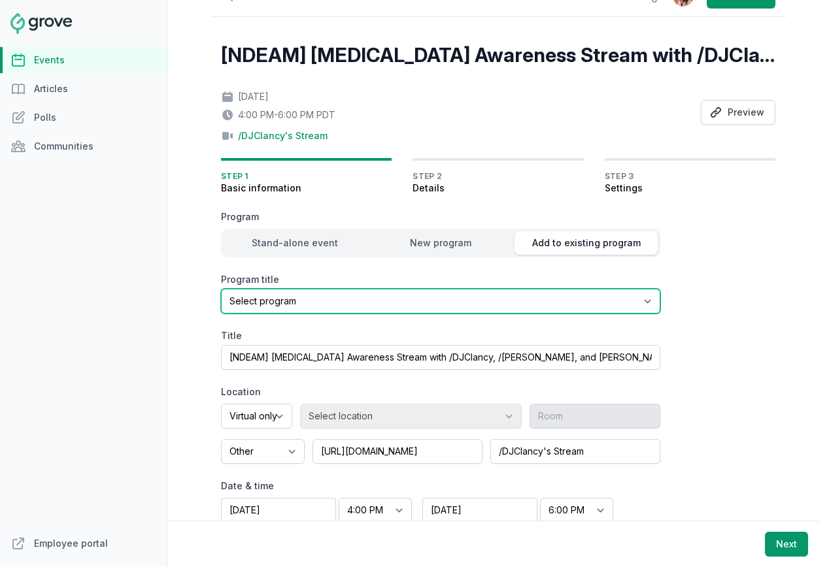
click at [546, 294] on select "Select program Halloween and National Disability Employment Awareness Month (ND…" at bounding box center [440, 301] width 439 height 25
select select "96"
click at [221, 289] on select "Select program Halloween and National Disability Employment Awareness Month (ND…" at bounding box center [440, 301] width 439 height 25
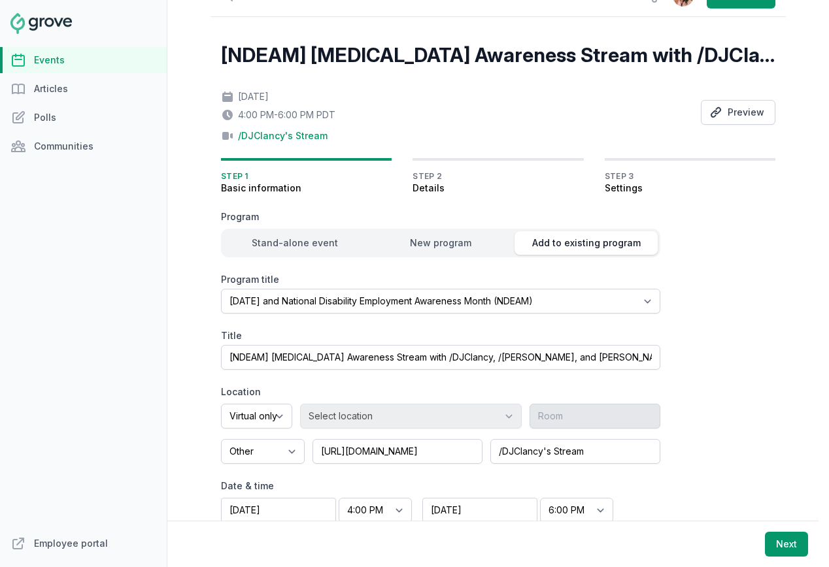
click at [739, 348] on div "[NDEAM] ADHD Awareness Stream with /DJClancy, /Meadow, and Cassandra Reyna Tue,…" at bounding box center [498, 312] width 554 height 539
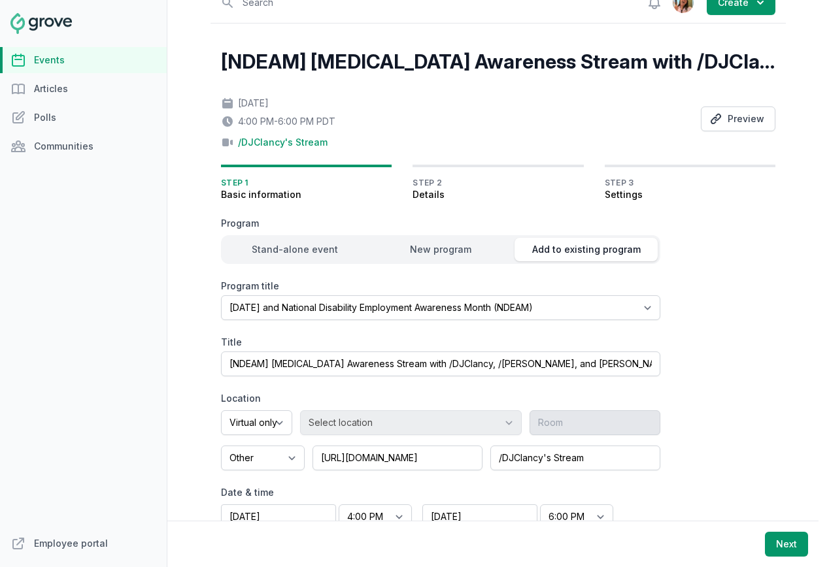
scroll to position [0, 0]
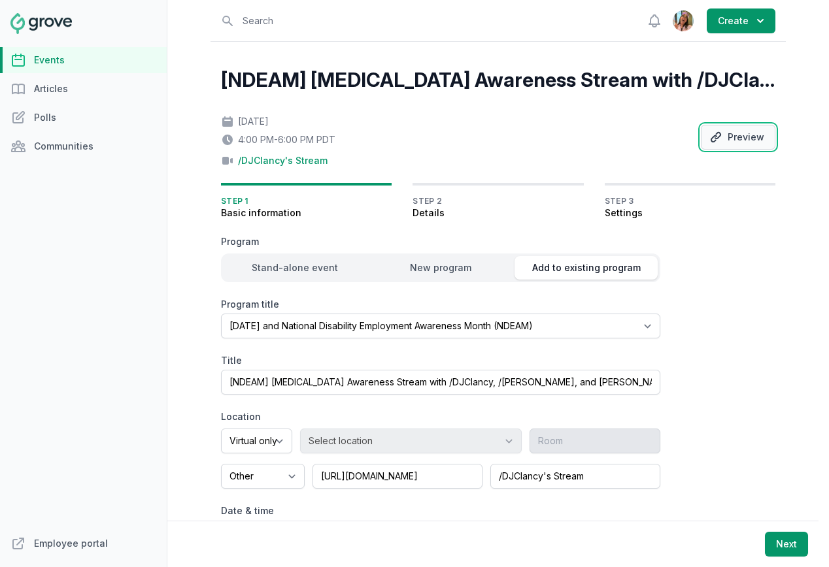
click at [741, 135] on button "Preview" at bounding box center [738, 137] width 75 height 25
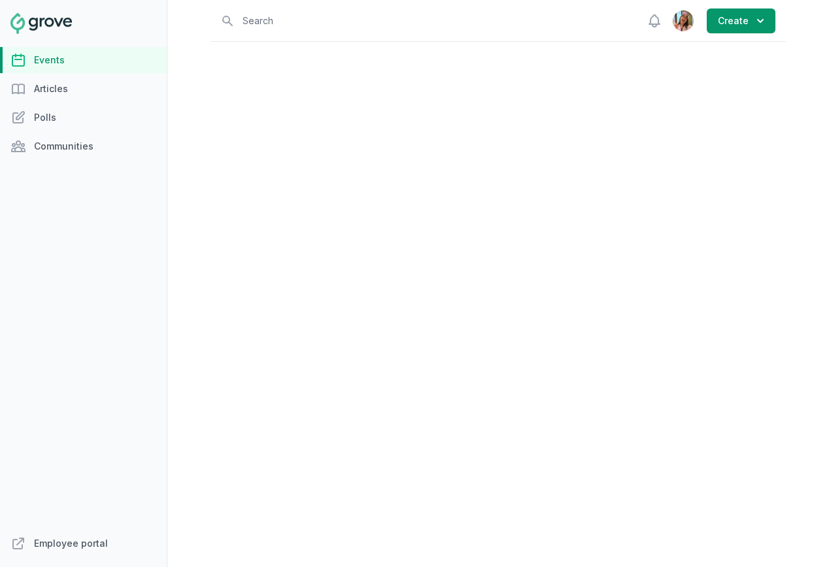
select select "96"
select select "virtual"
select select "false"
select select "8:00 AM"
select select "10:00 AM"
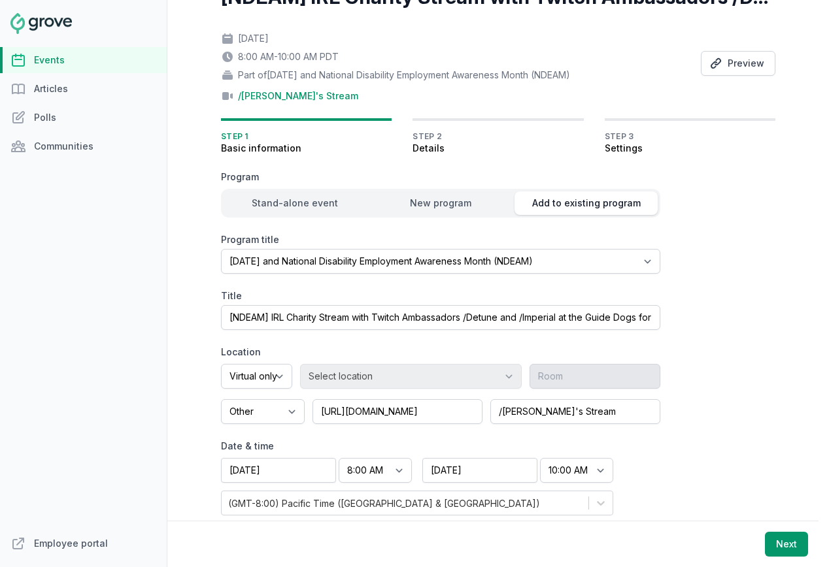
scroll to position [99, 0]
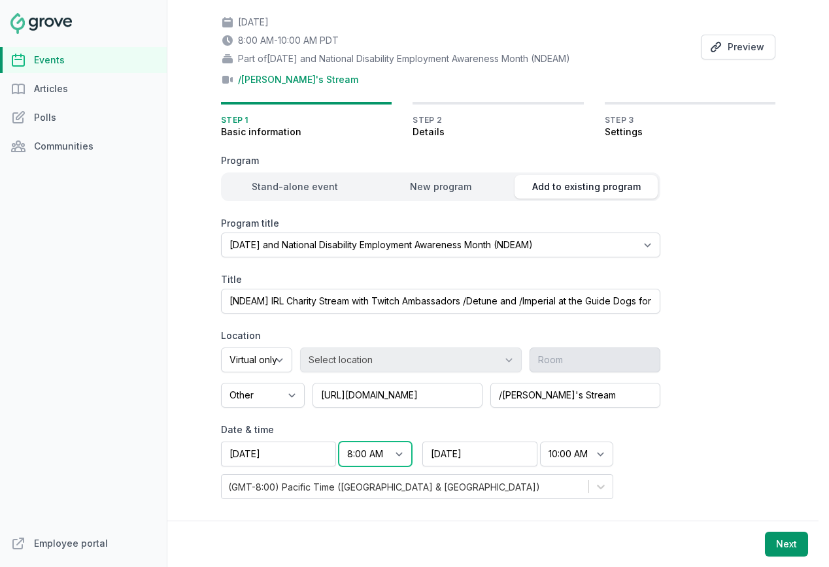
click at [374, 454] on select "Start time 12:00 AM 12:15 AM 12:30 AM 12:45 AM 1:00 AM 1:15 AM 1:30 AM 1:45 AM …" at bounding box center [375, 454] width 73 height 25
select select "11:00 AM"
click at [339, 442] on select "Start time 12:00 AM 12:15 AM 12:30 AM 12:45 AM 1:00 AM 1:15 AM 1:30 AM 1:45 AM …" at bounding box center [375, 454] width 73 height 25
click at [577, 457] on select "End time 12:00 AM 12:15 AM 12:30 AM 12:45 AM 1:00 AM 1:15 AM 1:30 AM 1:45 AM 2:…" at bounding box center [576, 454] width 73 height 25
select select "1:00 PM"
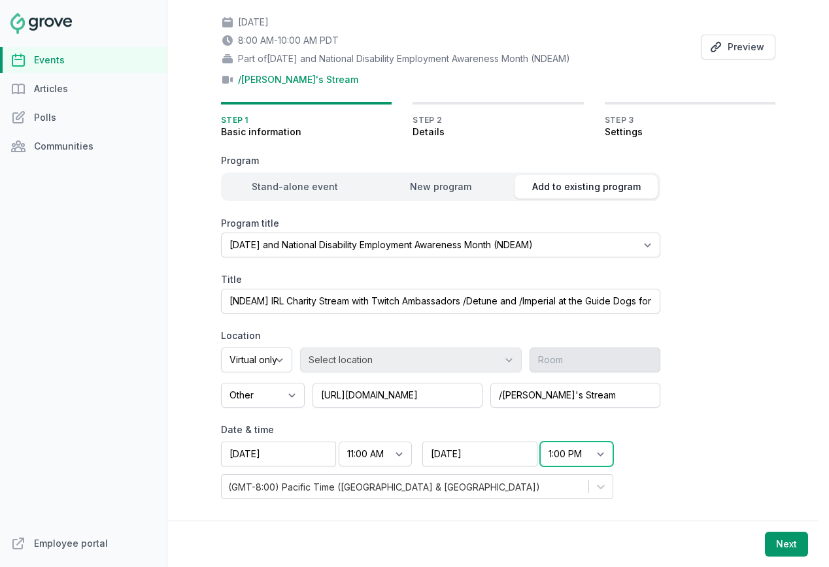
click at [540, 442] on select "End time 12:00 AM 12:15 AM 12:30 AM 12:45 AM 1:00 AM 1:15 AM 1:30 AM 1:45 AM 2:…" at bounding box center [576, 454] width 73 height 25
click at [706, 439] on form "Program Stand-alone event New program Add to existing program Program title Sel…" at bounding box center [472, 326] width 502 height 345
click at [782, 543] on button "Next" at bounding box center [786, 544] width 43 height 25
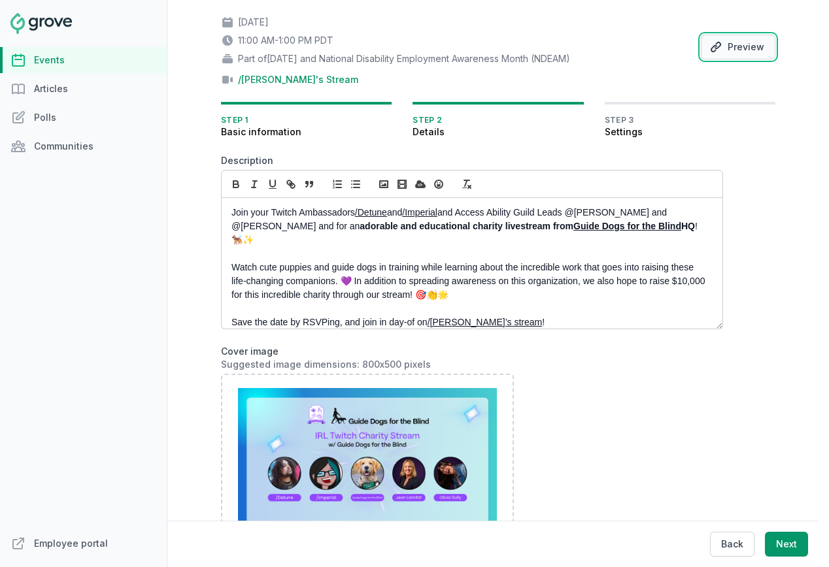
click at [748, 45] on button "Preview" at bounding box center [738, 47] width 75 height 25
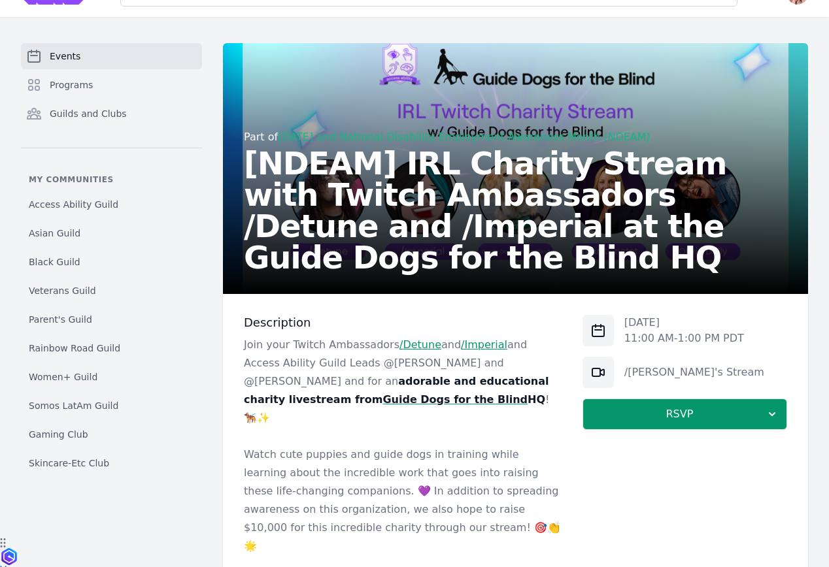
scroll to position [30, 0]
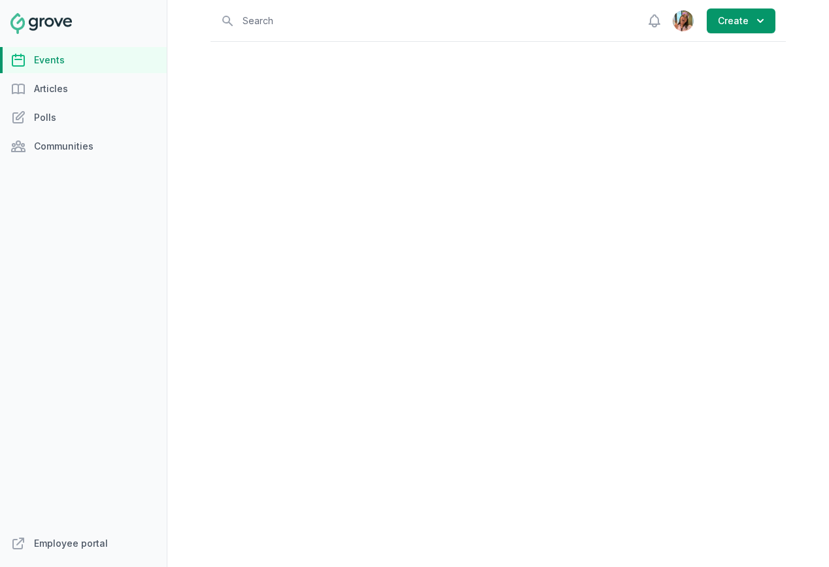
select select "96"
select select "virtual"
select select "false"
select select "11:00 AM"
select select "1:00 PM"
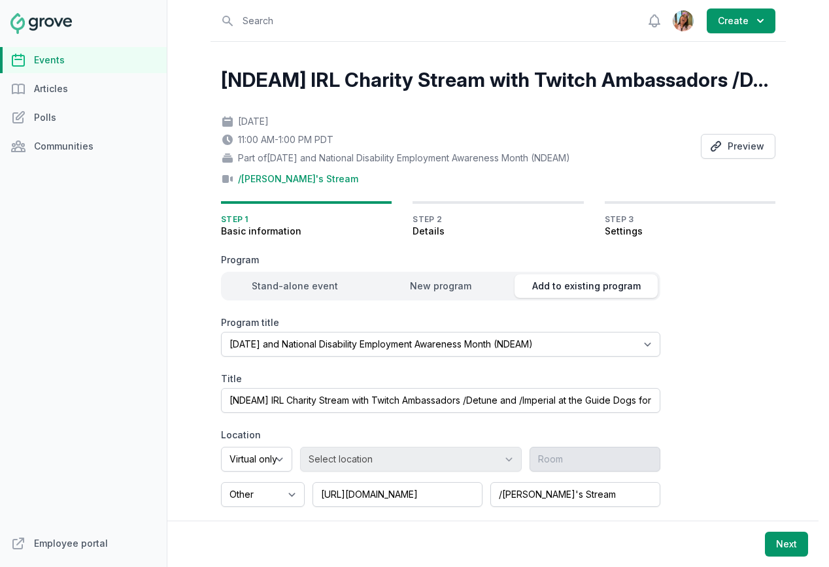
scroll to position [99, 0]
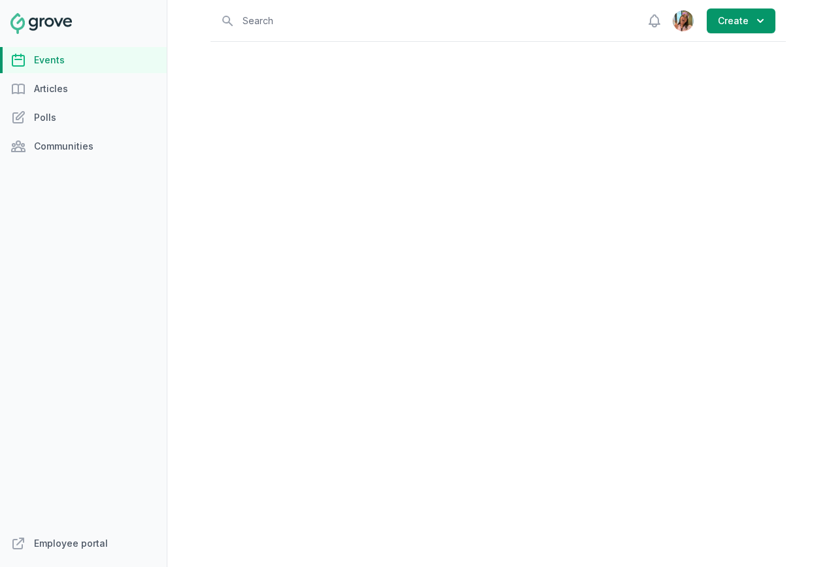
select select "96"
select select "virtual"
select select "1:00 PM"
select select "2:00 PM"
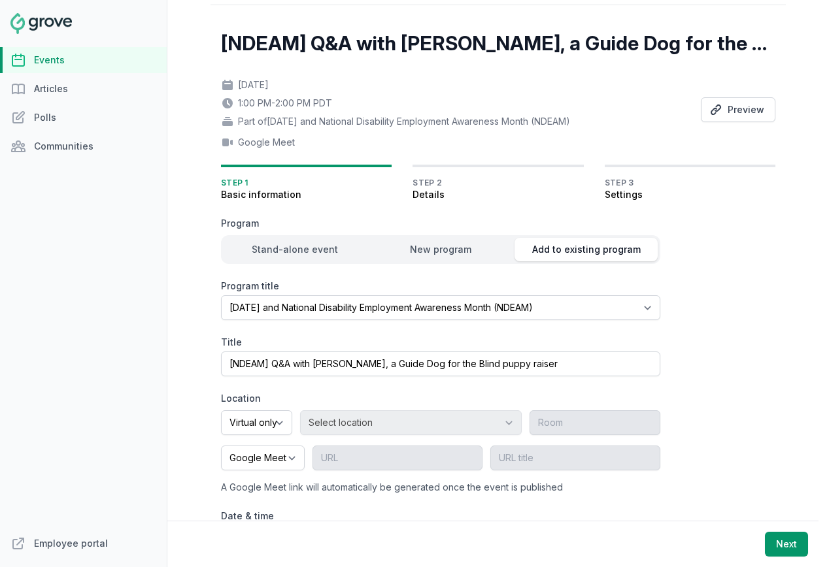
scroll to position [27, 0]
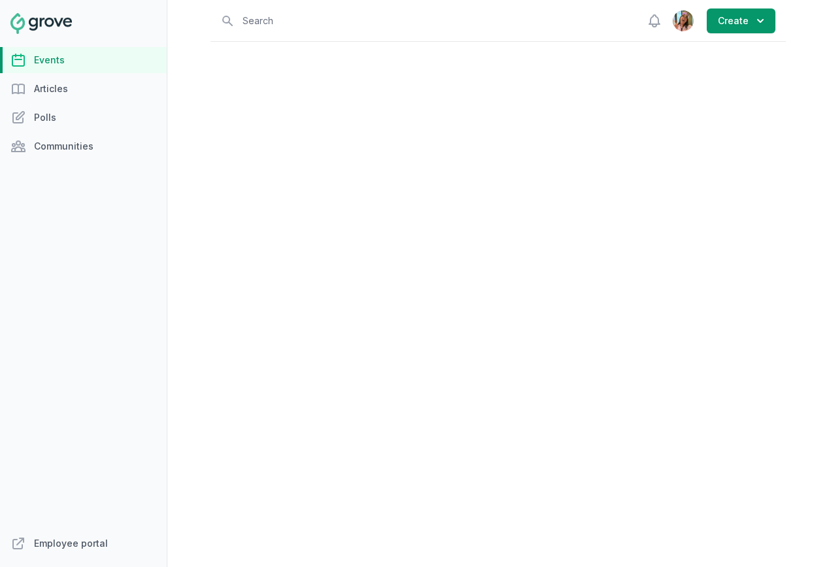
select select "96"
select select "43"
select select "2:00 PM"
select select "3:30 PM"
select select "virtual"
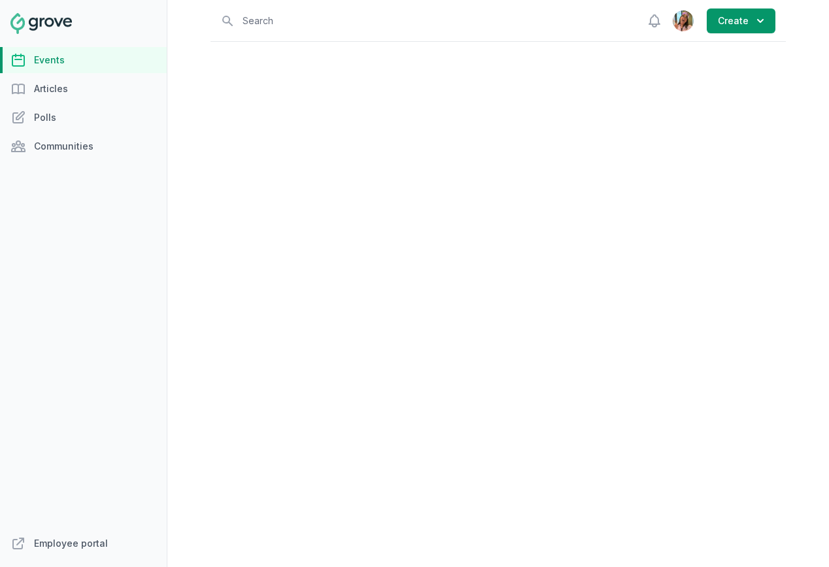
select select "12:00 PM"
select select "2:00 PM"
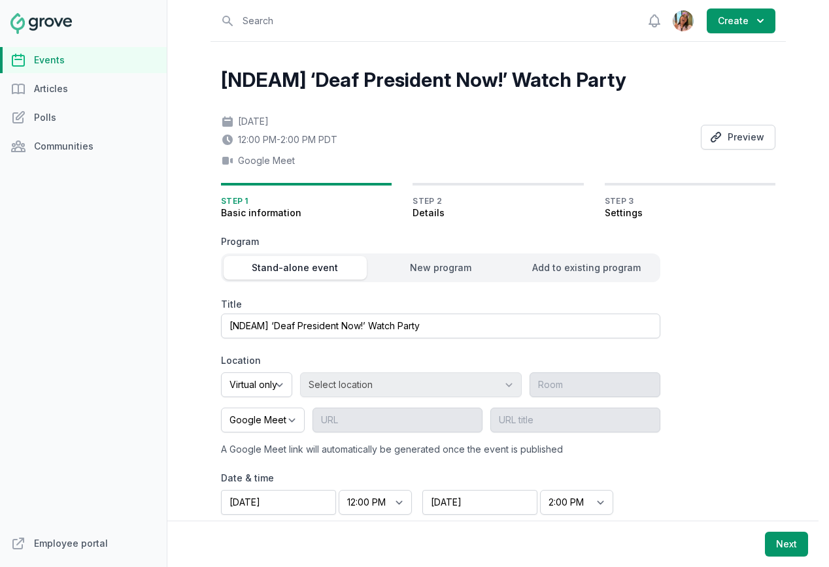
scroll to position [48, 0]
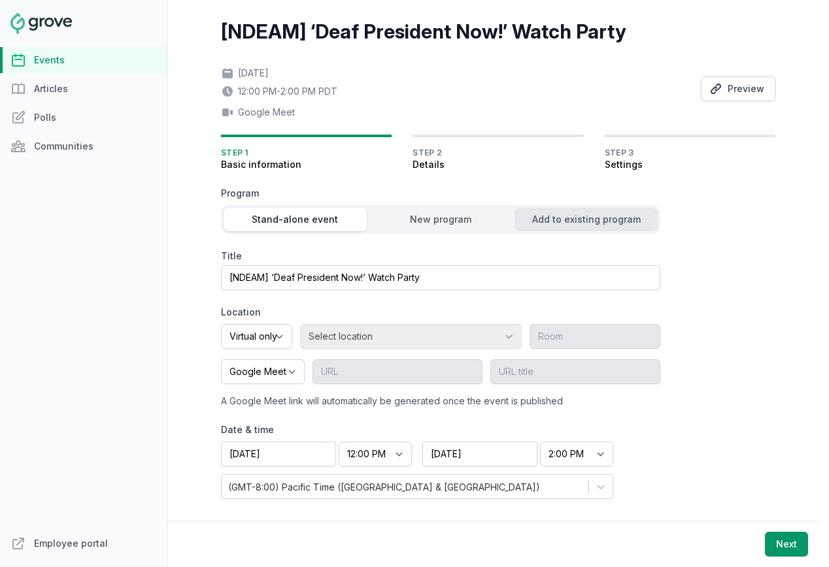
click at [566, 223] on div "Add to existing program" at bounding box center [585, 219] width 143 height 13
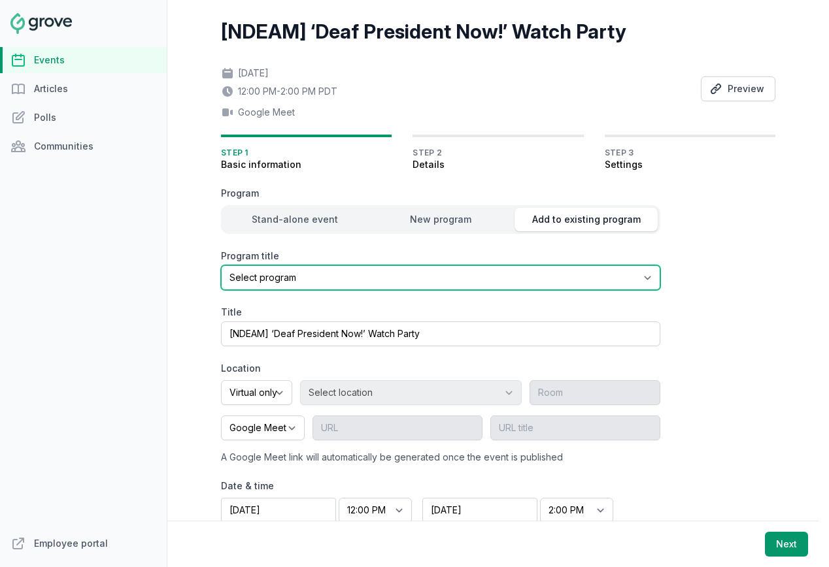
click at [486, 278] on select "Select program Halloween and National Disability Employment Awareness Month (ND…" at bounding box center [440, 277] width 439 height 25
select select "96"
click at [221, 265] on select "Select program Halloween and National Disability Employment Awareness Month (ND…" at bounding box center [440, 277] width 439 height 25
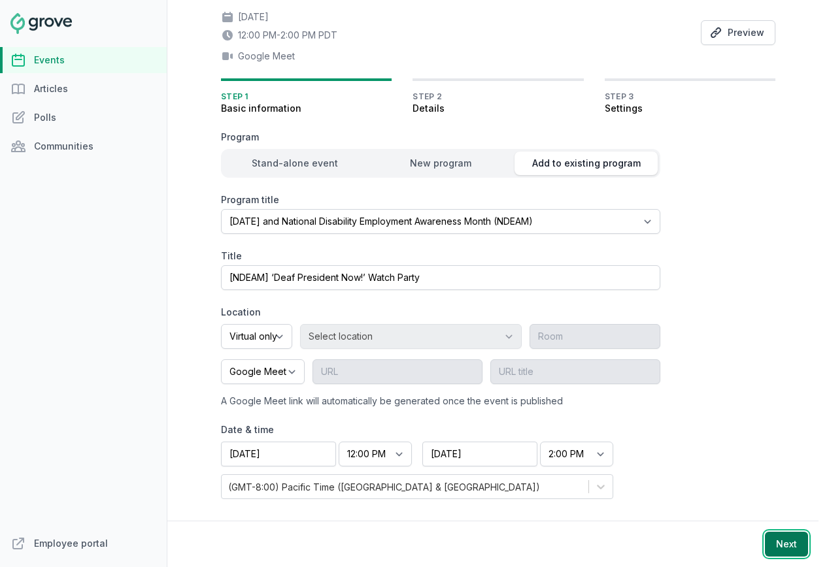
click at [788, 538] on button "Next" at bounding box center [786, 544] width 43 height 25
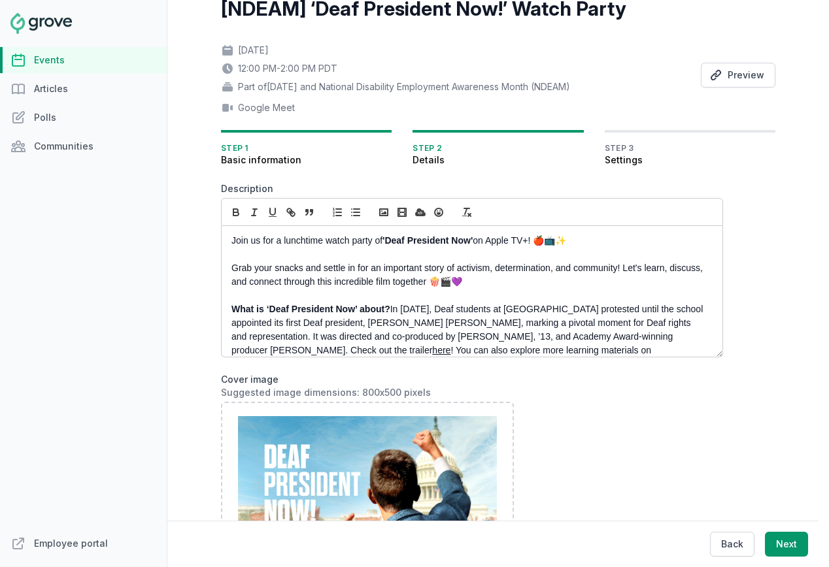
scroll to position [0, 0]
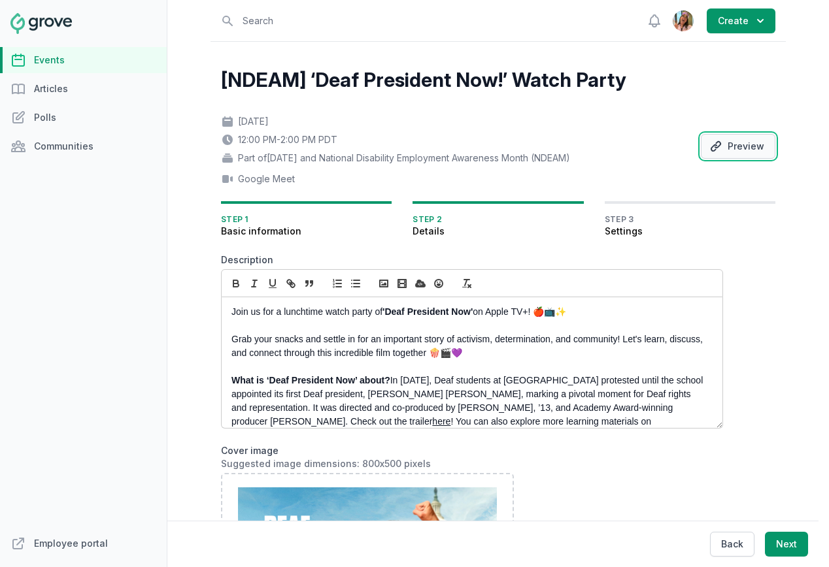
click at [735, 153] on button "Preview" at bounding box center [738, 146] width 75 height 25
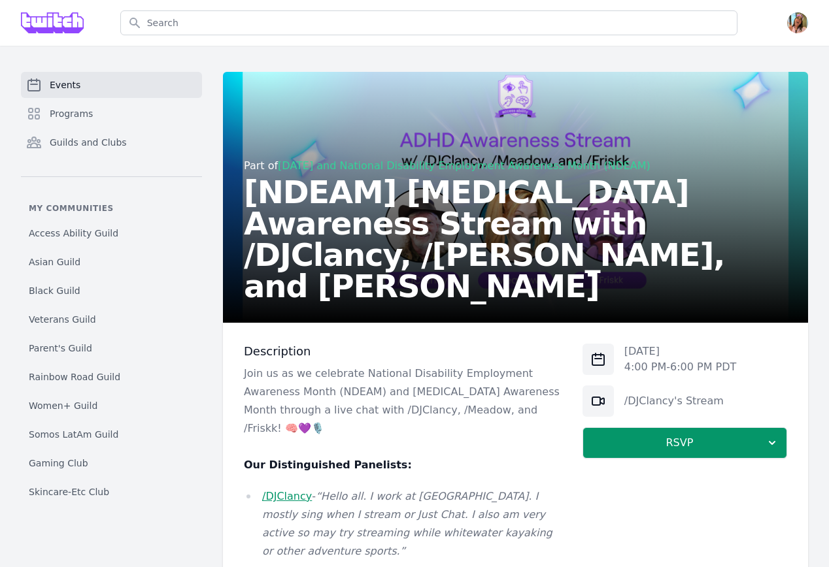
click at [365, 172] on link "[DATE] and National Disability Employment Awareness Month (NDEAM)" at bounding box center [464, 165] width 373 height 12
